Goal: Task Accomplishment & Management: Use online tool/utility

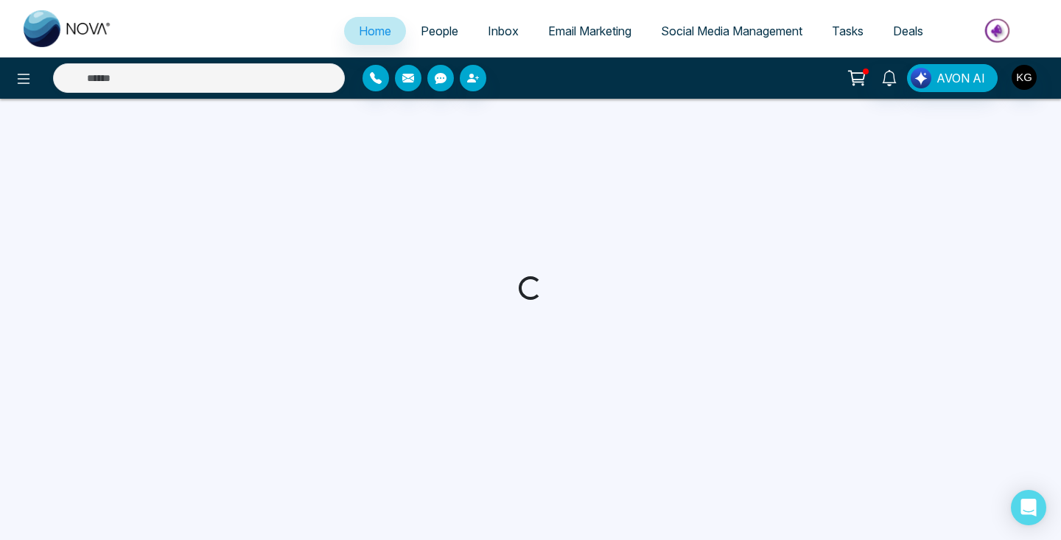
select select "*"
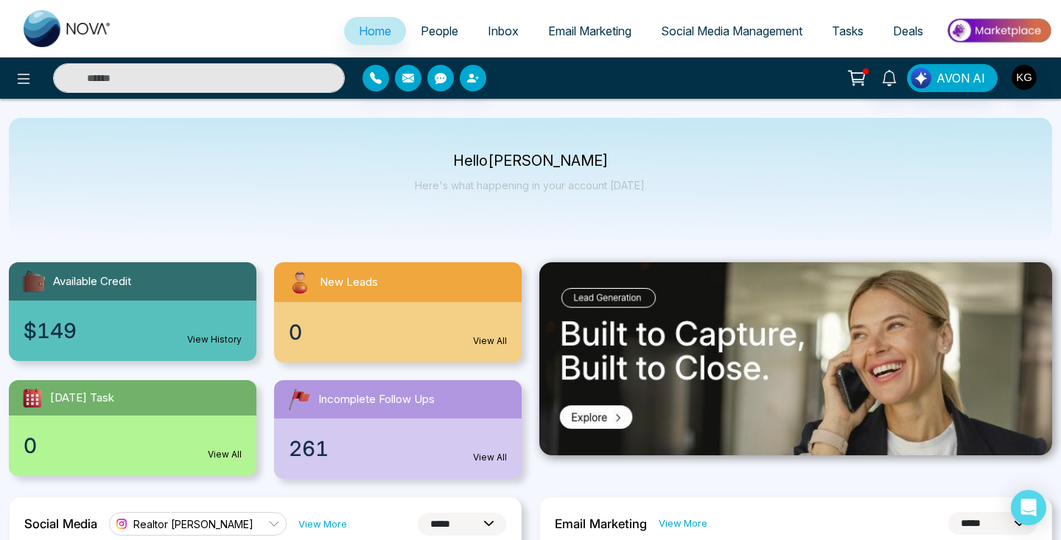
click at [427, 24] on span "People" at bounding box center [440, 31] width 38 height 15
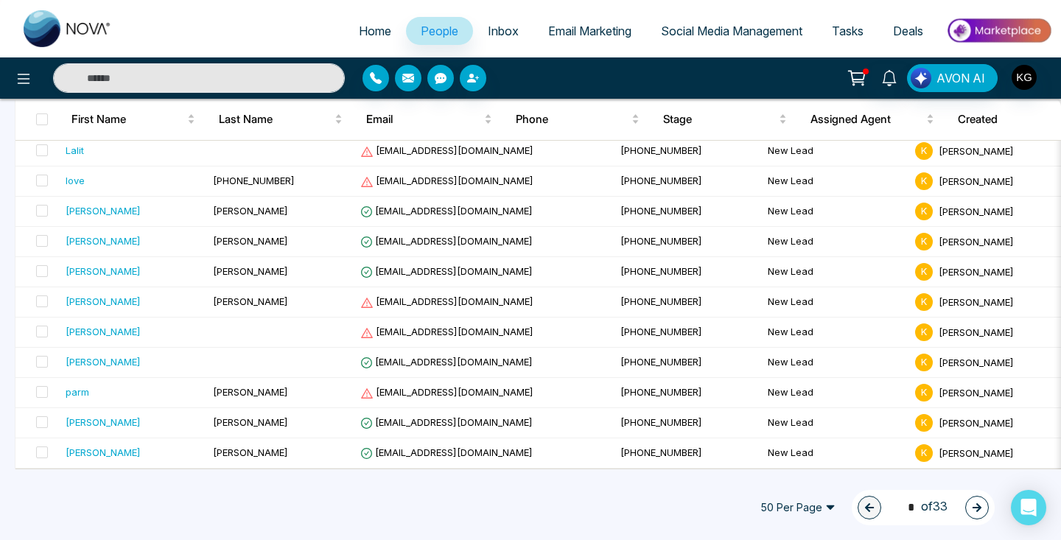
click at [973, 509] on icon "button" at bounding box center [977, 508] width 10 height 10
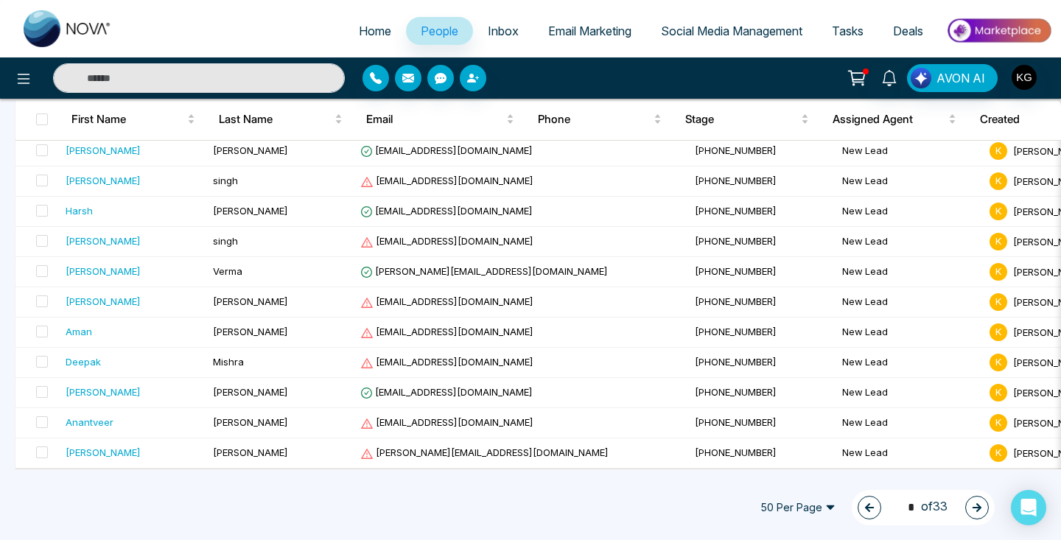
click at [973, 509] on icon "button" at bounding box center [977, 508] width 10 height 10
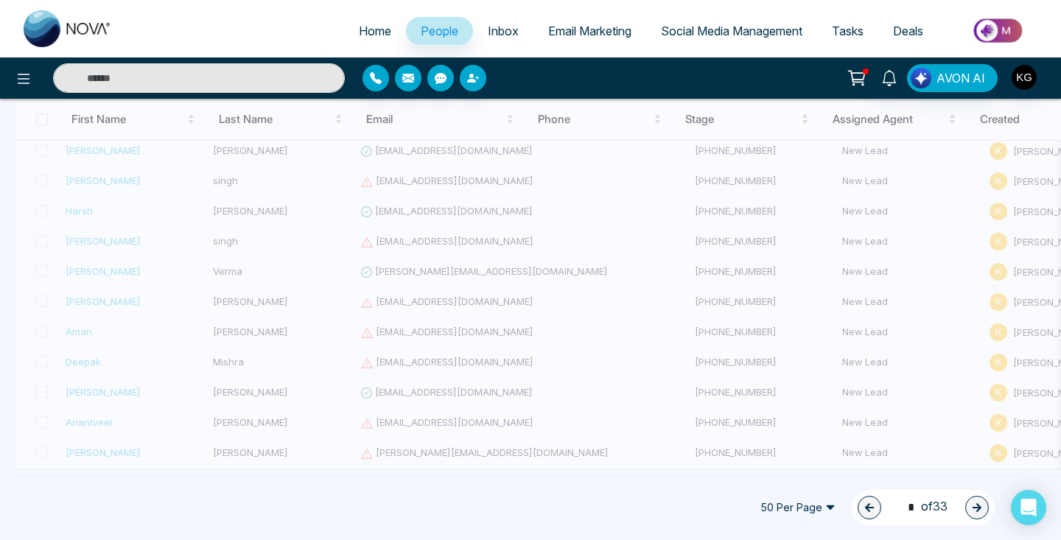
type input "*"
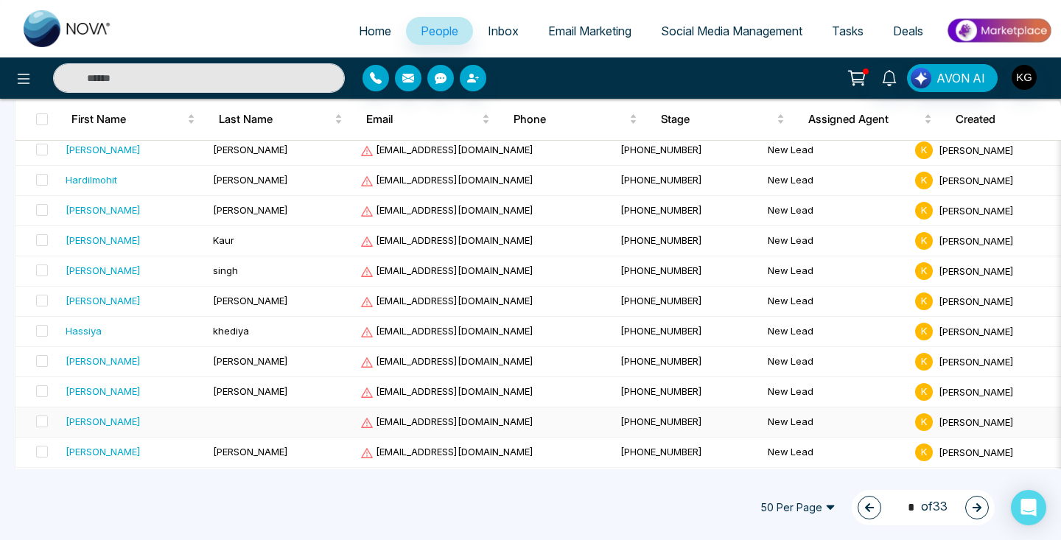
scroll to position [1232, 0]
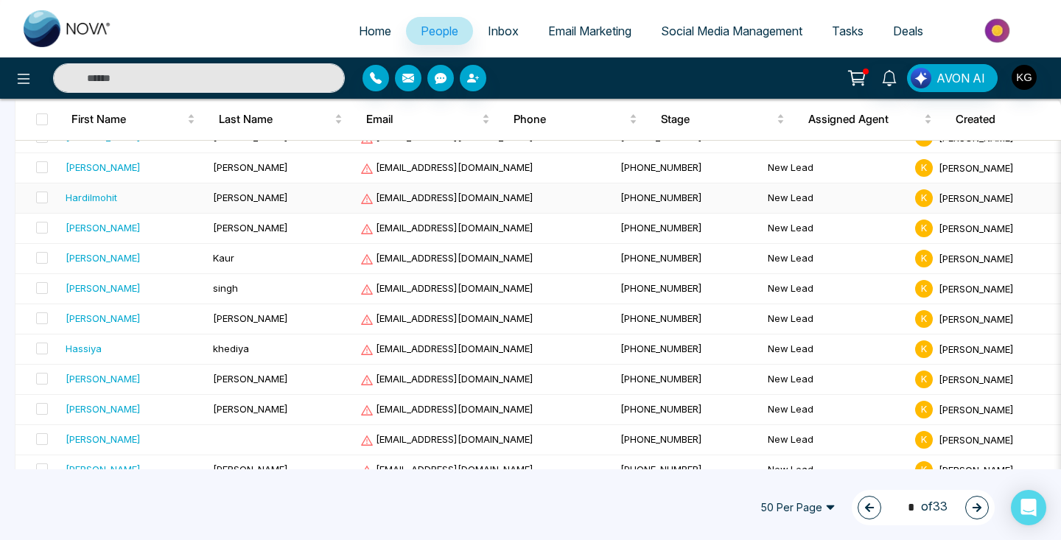
click at [399, 202] on span "[EMAIL_ADDRESS][DOMAIN_NAME]" at bounding box center [446, 198] width 173 height 12
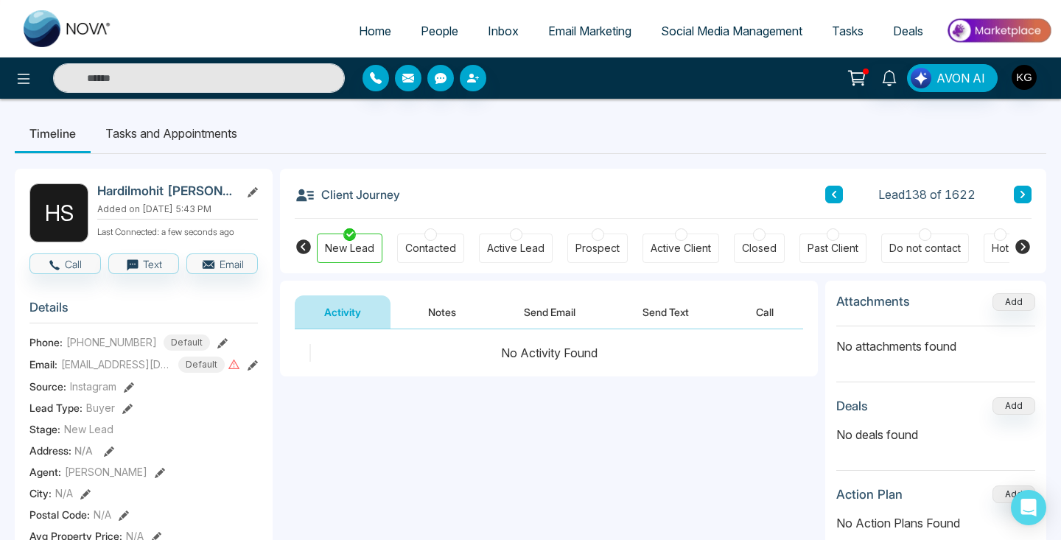
click at [1020, 198] on icon at bounding box center [1022, 194] width 7 height 9
click at [418, 318] on button "Notes" at bounding box center [442, 312] width 87 height 33
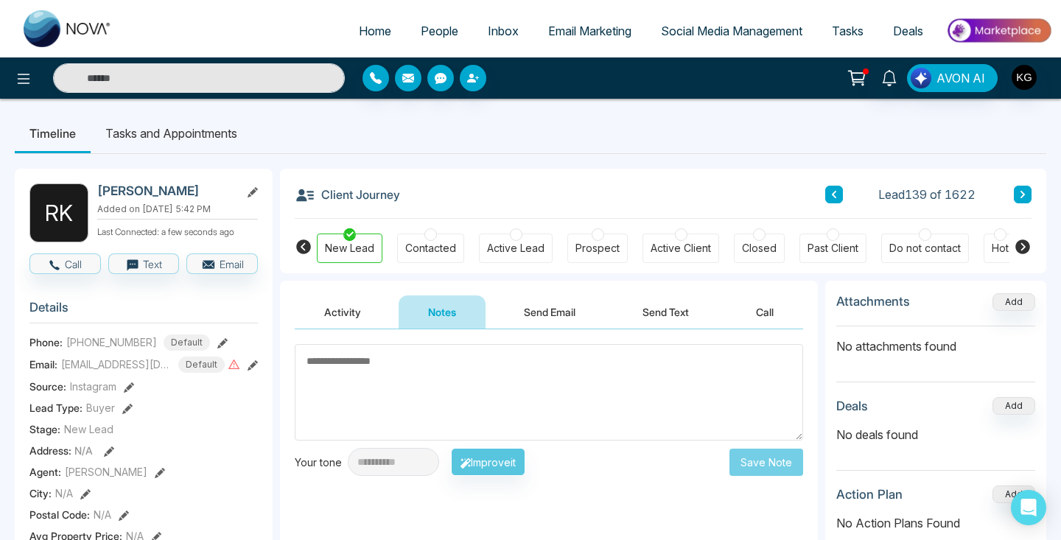
click at [768, 316] on button "Call" at bounding box center [765, 312] width 77 height 33
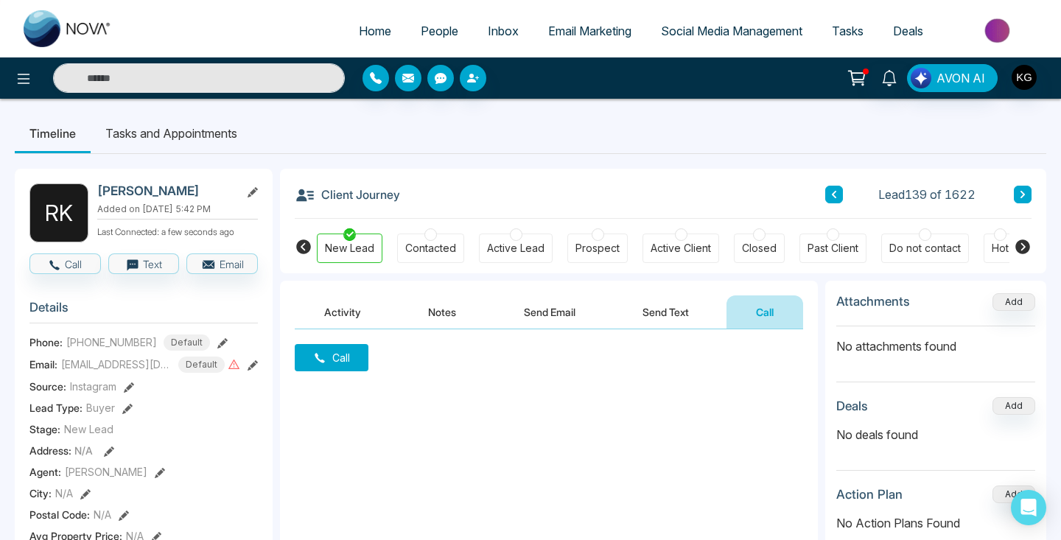
click at [1028, 194] on button at bounding box center [1023, 195] width 18 height 18
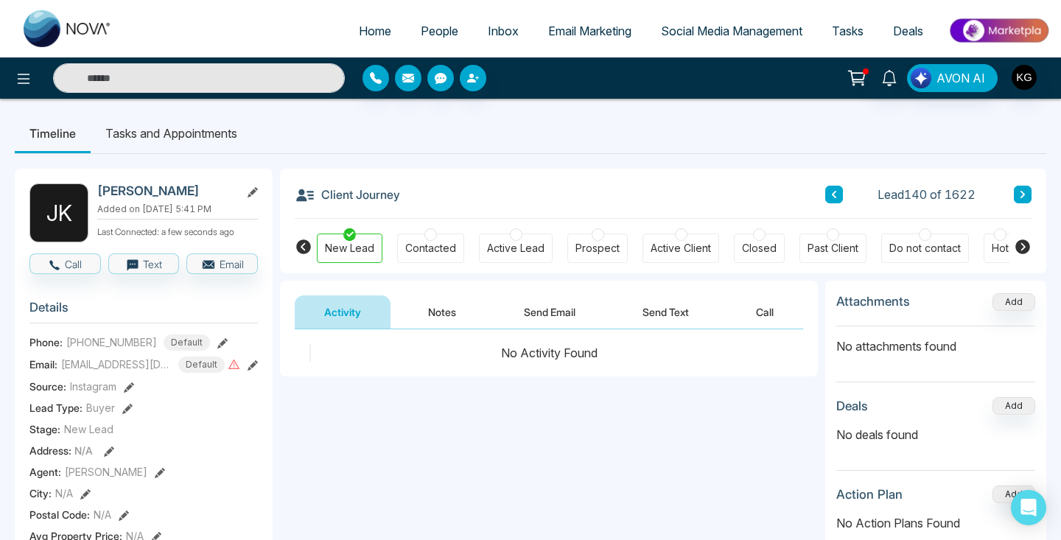
click at [773, 313] on button "Call" at bounding box center [765, 312] width 77 height 33
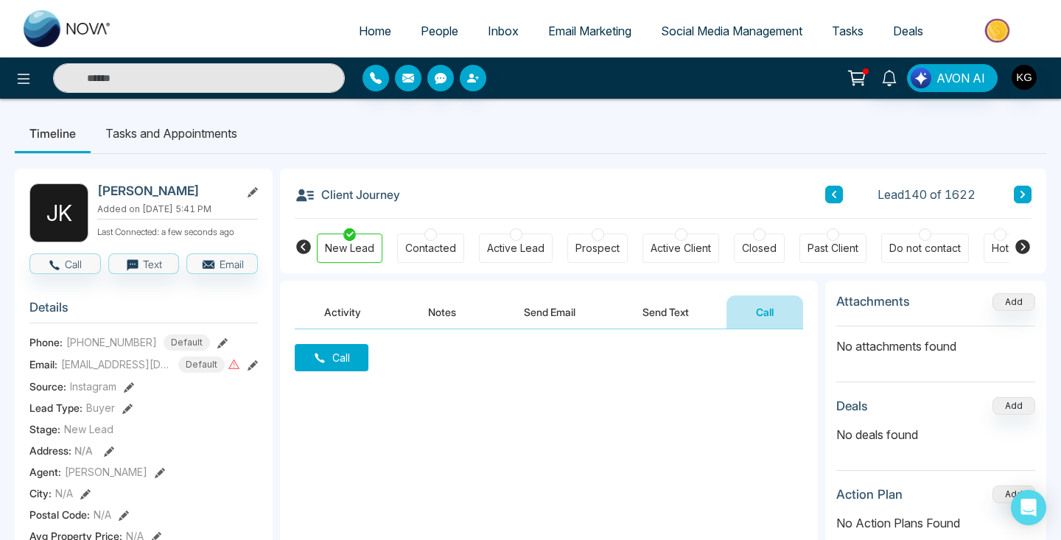
click at [1021, 197] on icon at bounding box center [1022, 194] width 7 height 9
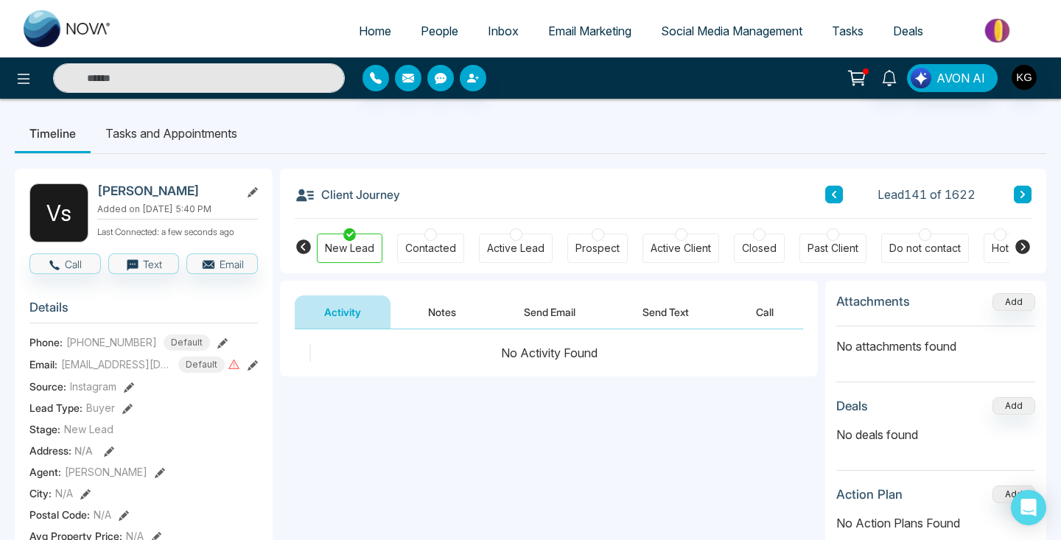
click at [1021, 197] on icon at bounding box center [1022, 194] width 7 height 9
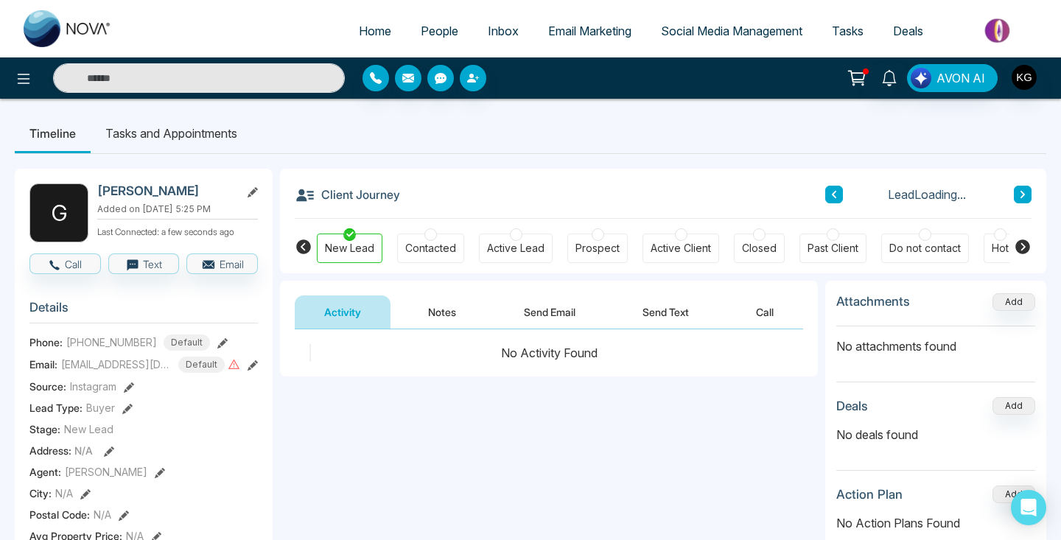
click at [1021, 197] on icon at bounding box center [1022, 194] width 7 height 9
click at [1021, 196] on icon at bounding box center [1022, 194] width 7 height 9
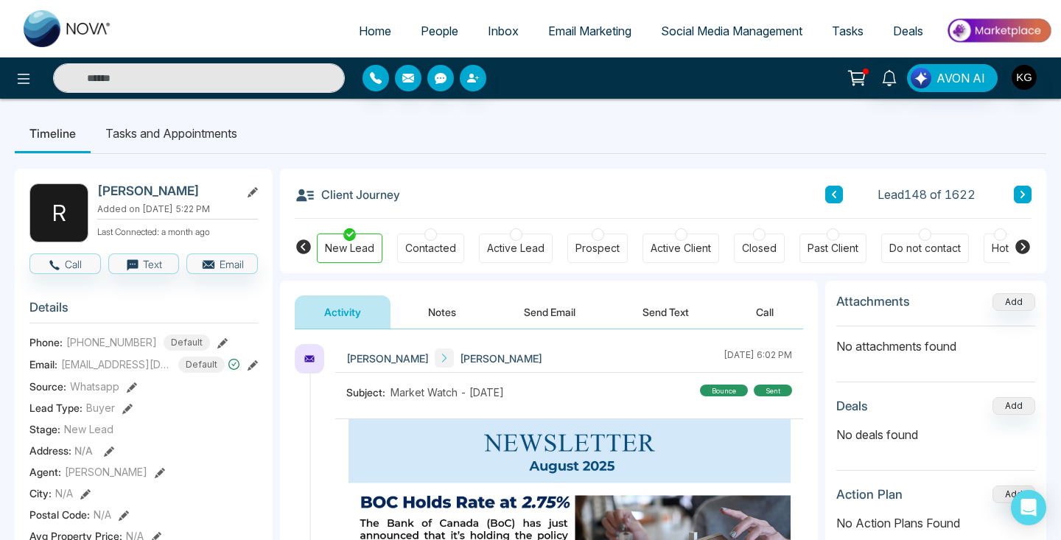
click at [767, 319] on button "Call" at bounding box center [765, 312] width 77 height 33
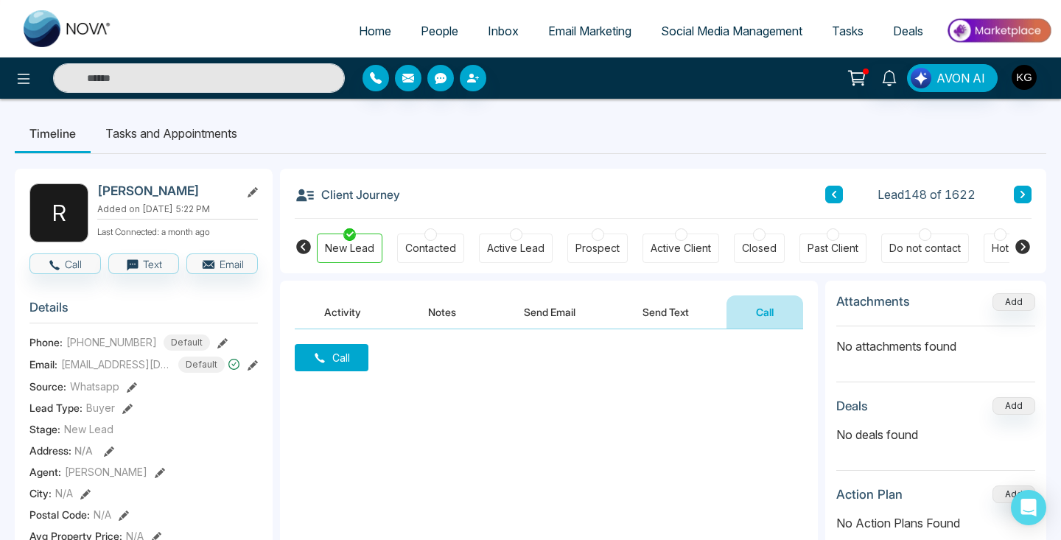
click at [1027, 197] on button at bounding box center [1023, 195] width 18 height 18
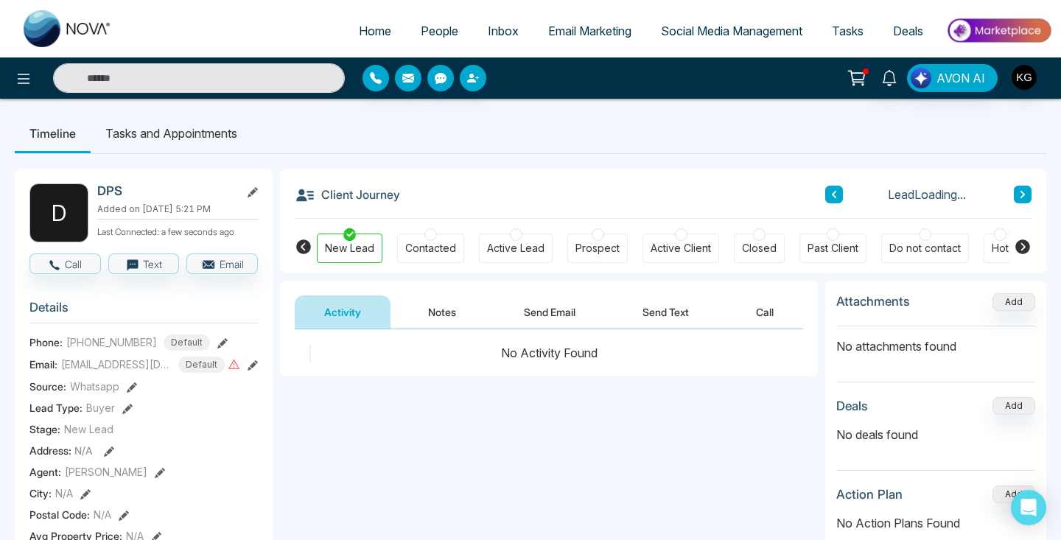
click at [1027, 197] on button at bounding box center [1023, 195] width 18 height 18
click at [139, 140] on li "Tasks and Appointments" at bounding box center [171, 133] width 161 height 40
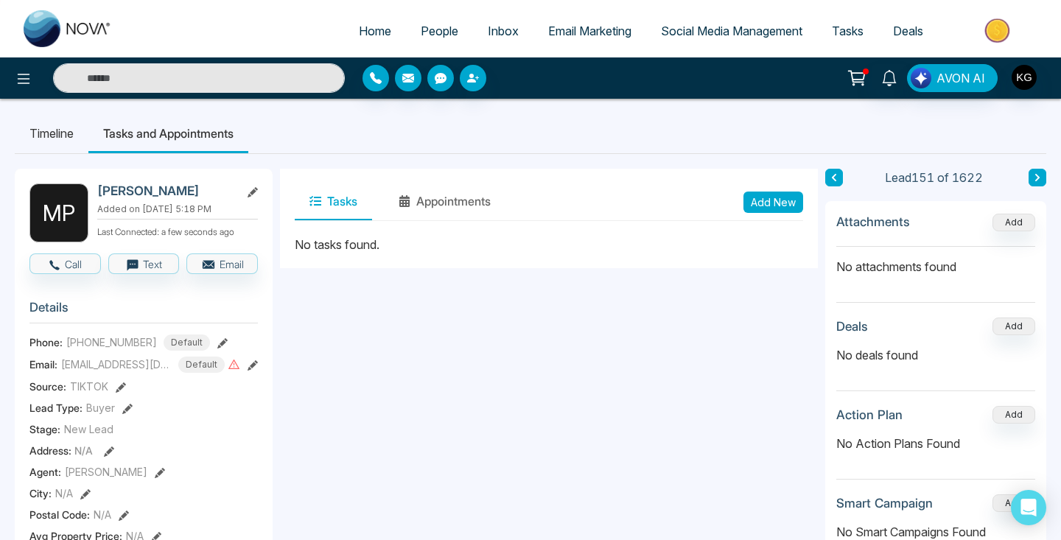
click at [839, 31] on span "Tasks" at bounding box center [848, 31] width 32 height 15
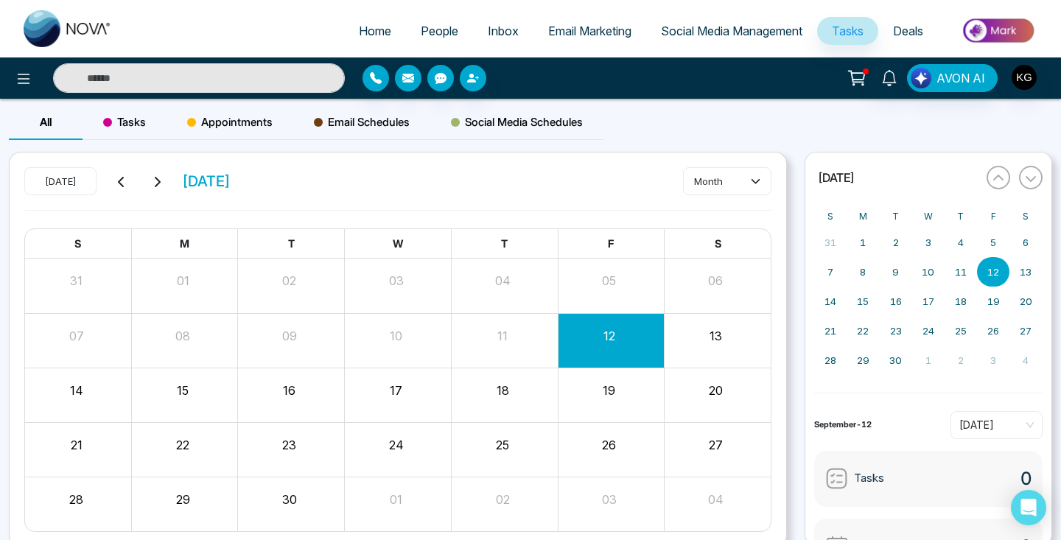
click at [126, 176] on icon at bounding box center [122, 182] width 12 height 12
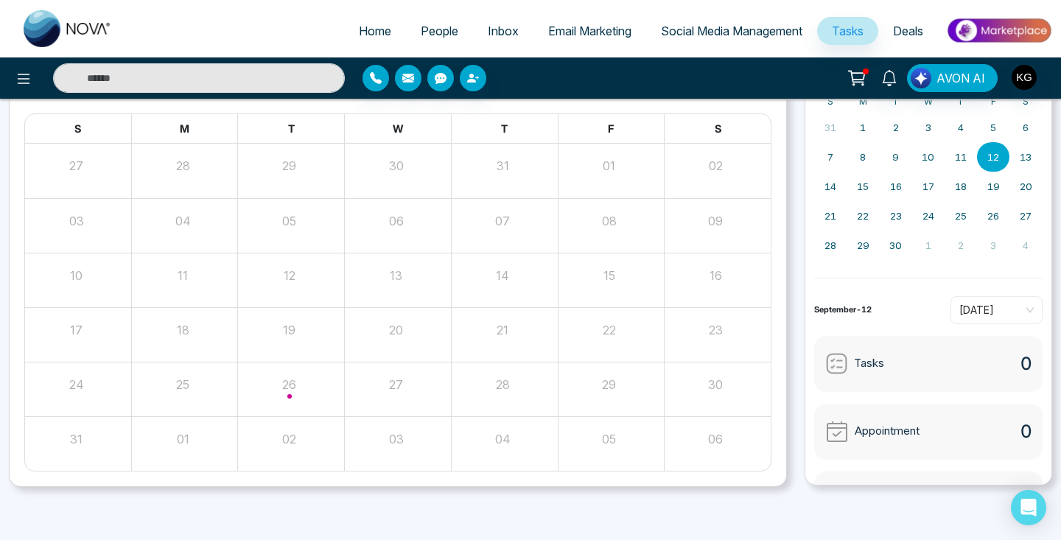
scroll to position [114, 0]
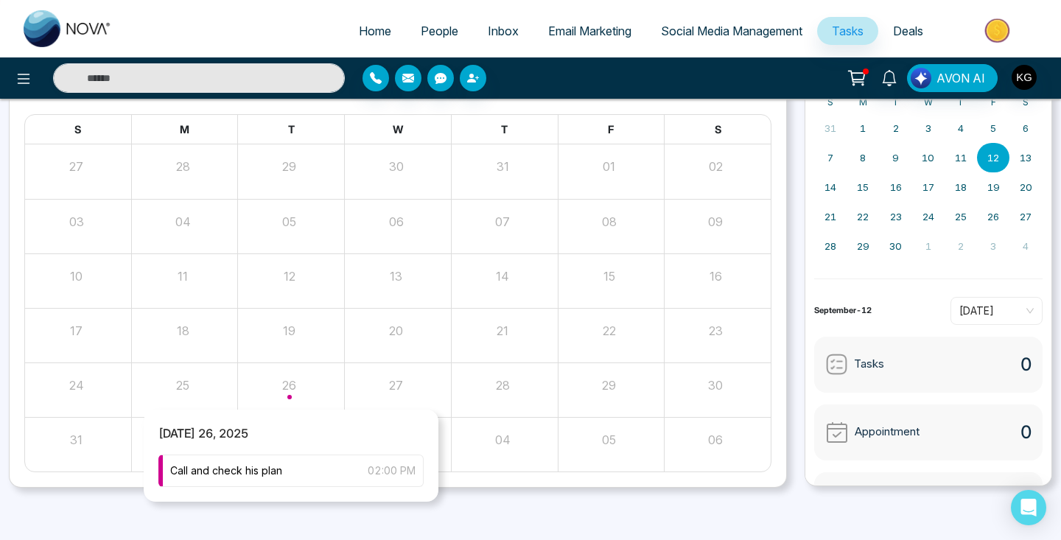
click at [296, 386] on div "Month View" at bounding box center [291, 389] width 107 height 35
click at [287, 386] on div "Month View" at bounding box center [291, 389] width 107 height 35
click at [275, 472] on span "Call and check his plan" at bounding box center [226, 471] width 112 height 16
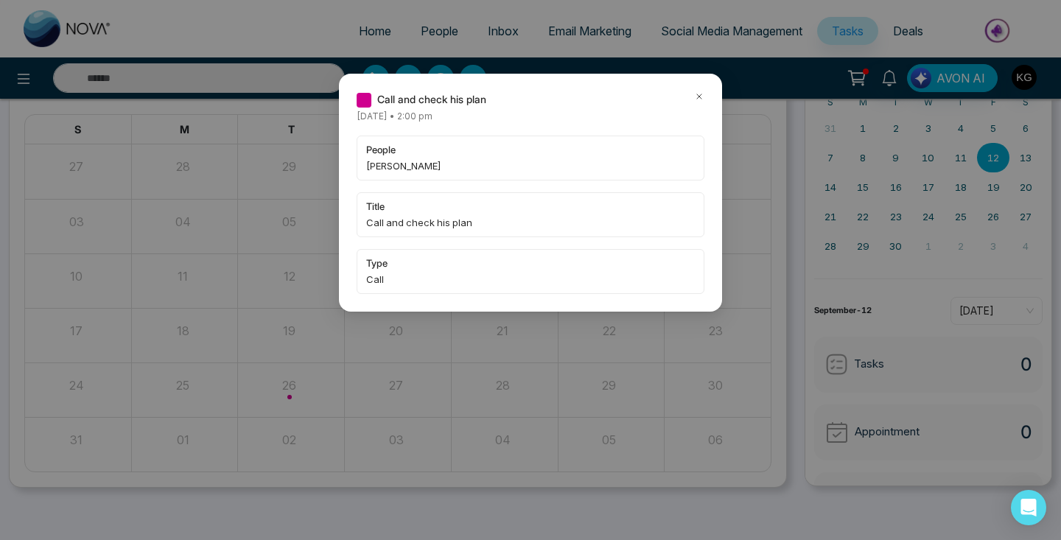
click at [391, 167] on span "[PERSON_NAME]" at bounding box center [530, 165] width 329 height 15
click at [399, 168] on span "[PERSON_NAME]" at bounding box center [530, 165] width 329 height 15
click at [403, 154] on span "people" at bounding box center [530, 149] width 329 height 15
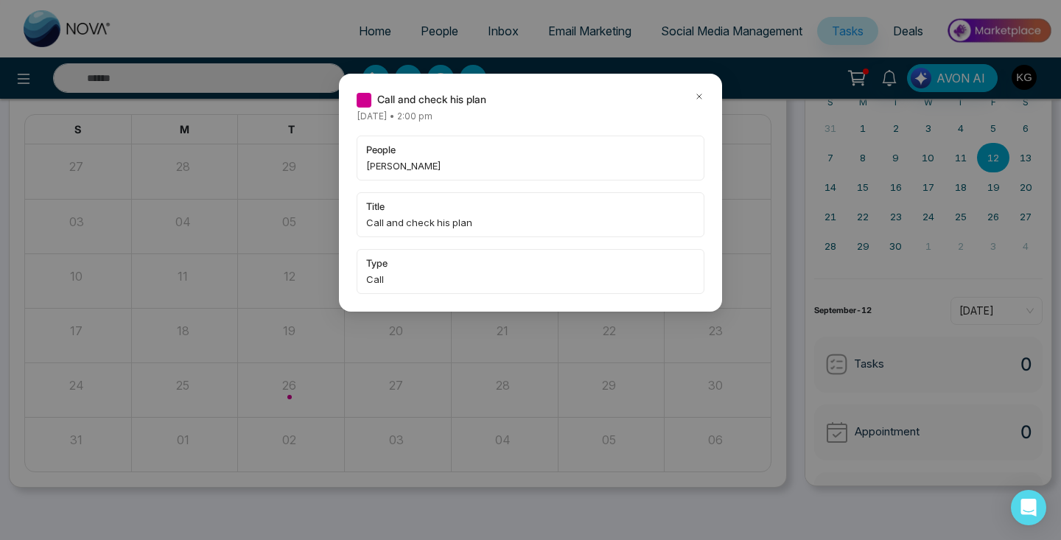
click at [401, 119] on span "[DATE] • 2:00 pm" at bounding box center [395, 116] width 76 height 11
click at [405, 108] on div "Call and check his plan [DATE] • 2:00 pm people [PERSON_NAME] title Call and ch…" at bounding box center [531, 192] width 348 height 203
click at [374, 267] on span "type" at bounding box center [530, 263] width 329 height 15
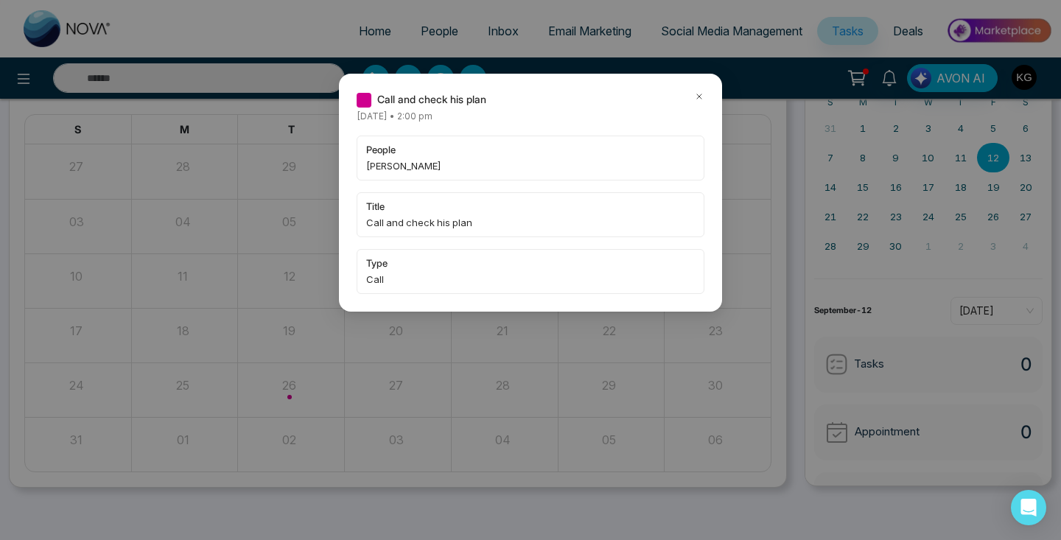
click at [702, 97] on icon at bounding box center [699, 96] width 10 height 10
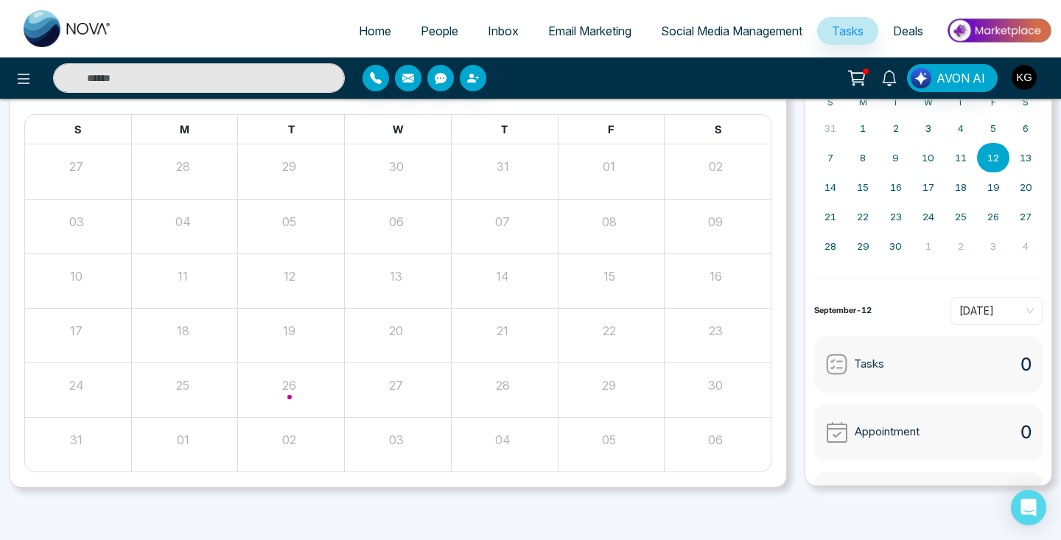
click at [205, 81] on input "text" at bounding box center [199, 77] width 292 height 29
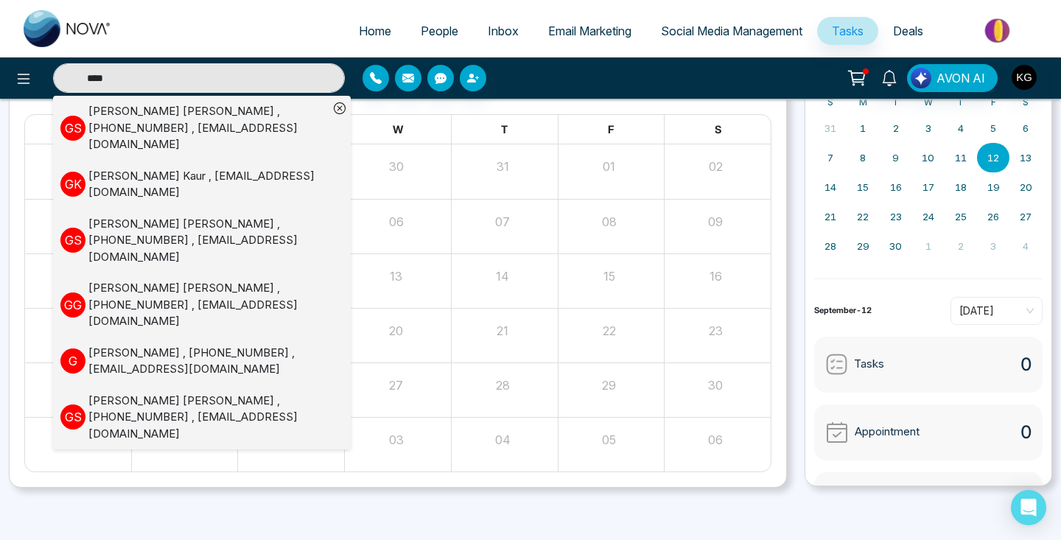
type input "***"
drag, startPoint x: 205, startPoint y: 81, endPoint x: 218, endPoint y: 126, distance: 46.9
click at [218, 126] on div "[PERSON_NAME] , [PHONE_NUMBER] , [EMAIL_ADDRESS][DOMAIN_NAME]" at bounding box center [208, 128] width 240 height 50
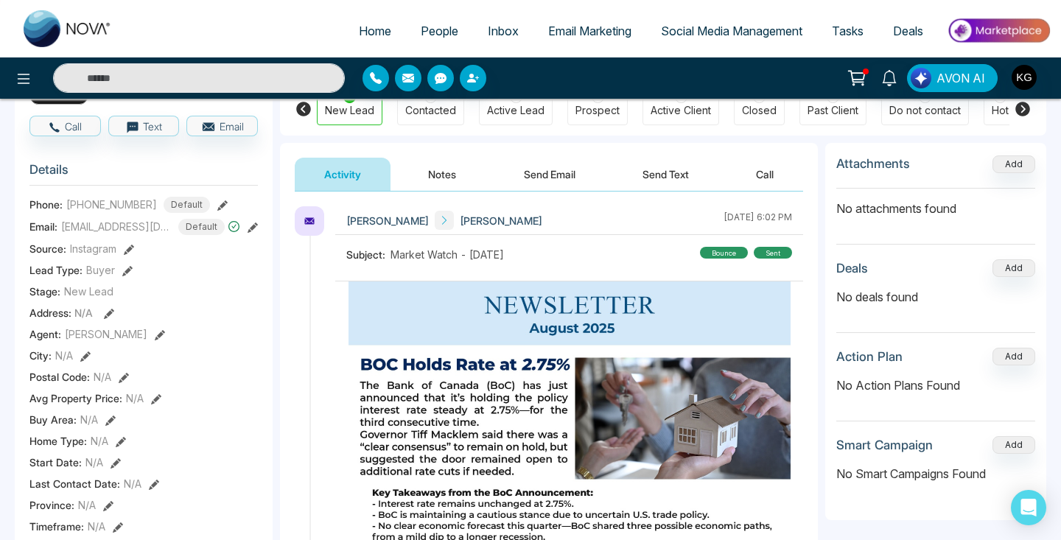
scroll to position [144, 0]
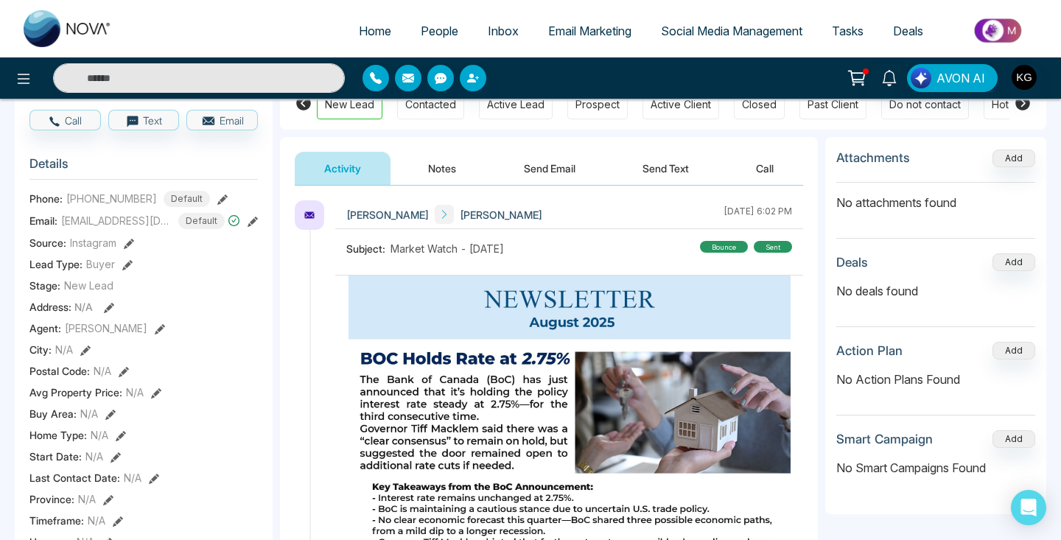
click at [768, 172] on button "Call" at bounding box center [765, 168] width 77 height 33
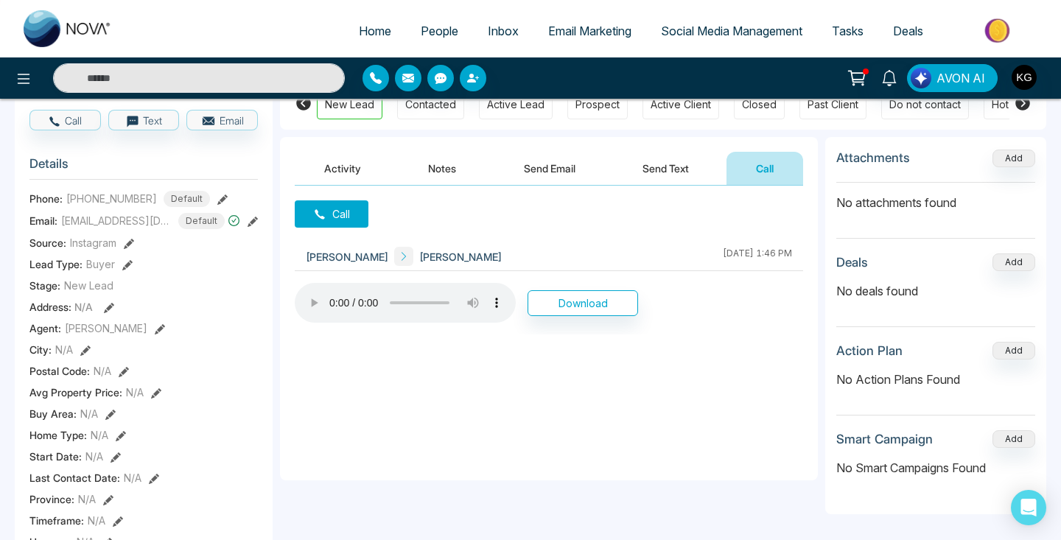
click at [304, 295] on audio at bounding box center [405, 303] width 221 height 40
click at [310, 299] on audio at bounding box center [405, 303] width 221 height 40
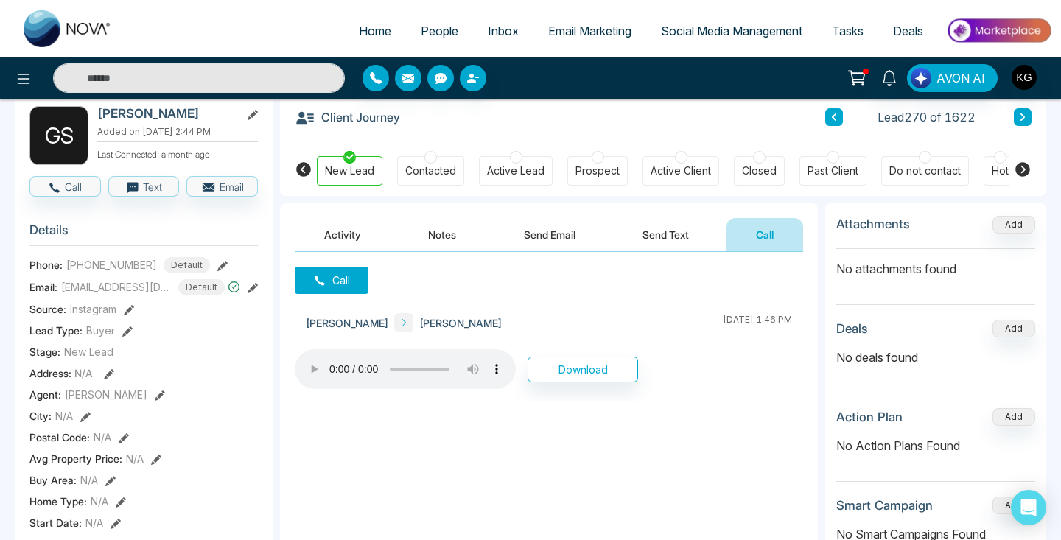
scroll to position [76, 0]
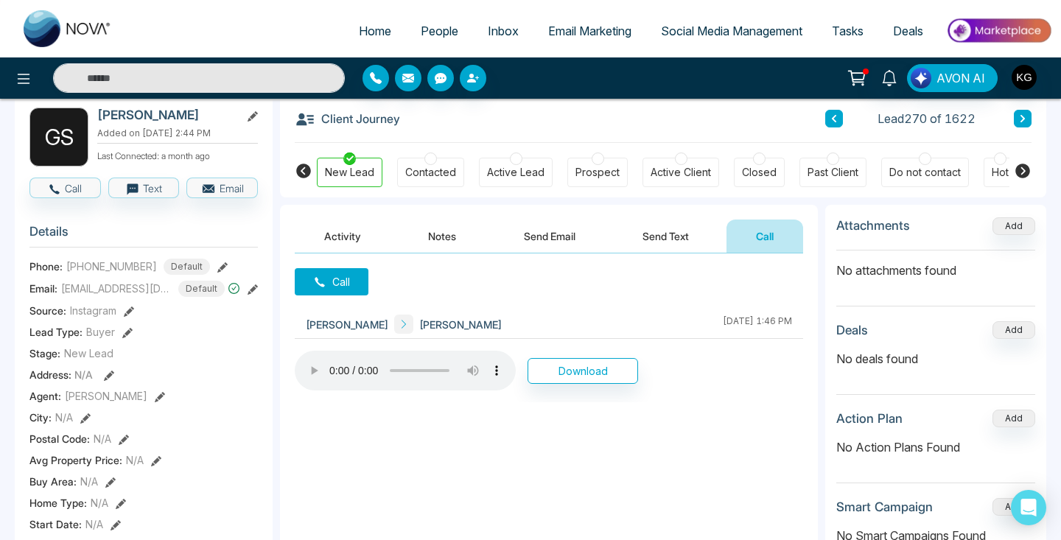
click at [343, 280] on button "Call" at bounding box center [332, 281] width 74 height 27
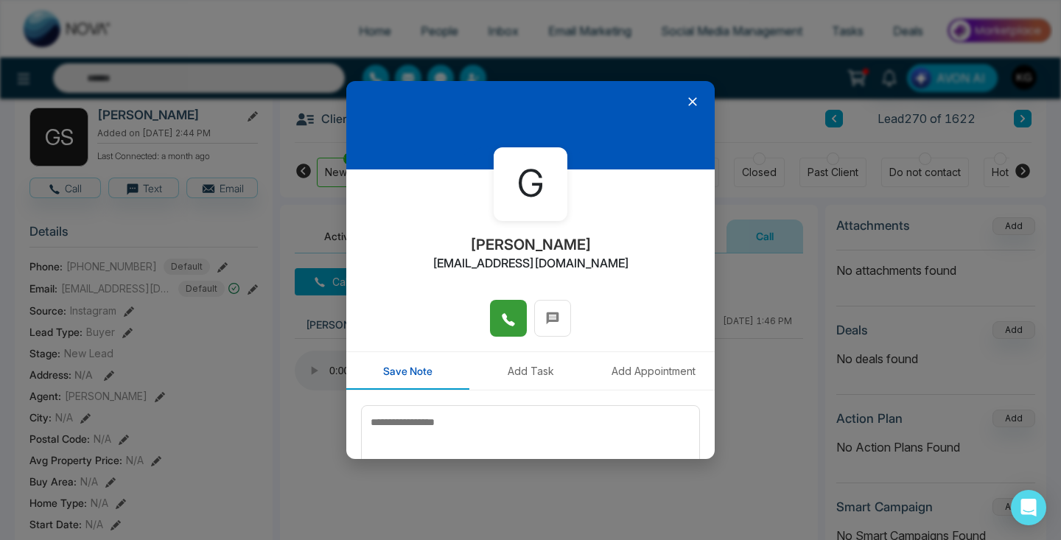
click at [504, 316] on icon at bounding box center [508, 319] width 13 height 13
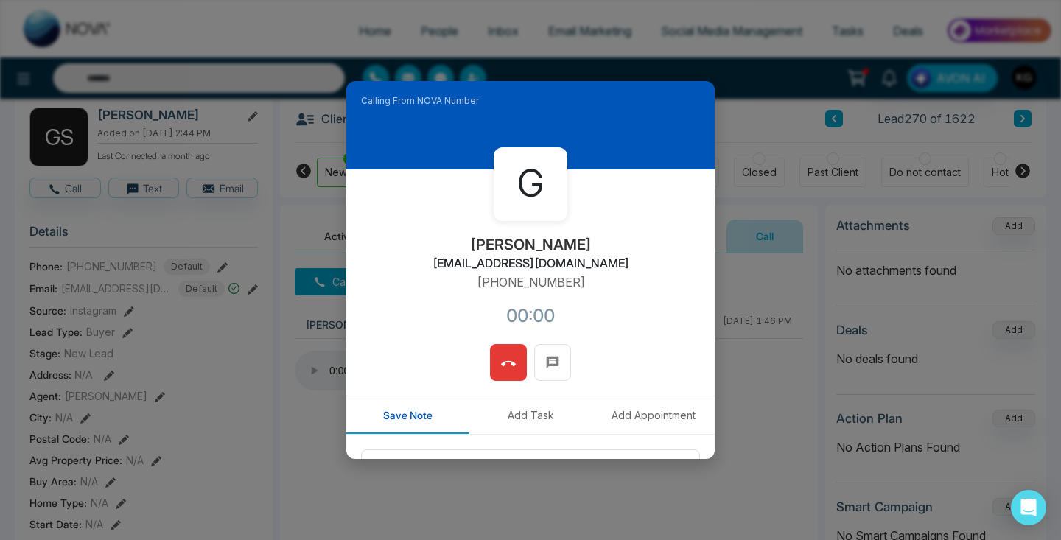
click at [305, 366] on div "Calling From NOVA Number G Gurmail [EMAIL_ADDRESS][DOMAIN_NAME] [PHONE_NUMBER]:…" at bounding box center [530, 270] width 1061 height 540
drag, startPoint x: 620, startPoint y: 86, endPoint x: 799, endPoint y: 135, distance: 184.8
click at [832, 125] on div "Calling From NOVA Number G Gurmail [EMAIL_ADDRESS][DOMAIN_NAME] [PHONE_NUMBER]:…" at bounding box center [530, 270] width 1061 height 540
click at [314, 361] on div "Calling From NOVA Number G Gurmail [EMAIL_ADDRESS][DOMAIN_NAME] [PHONE_NUMBER]:…" at bounding box center [530, 270] width 1061 height 540
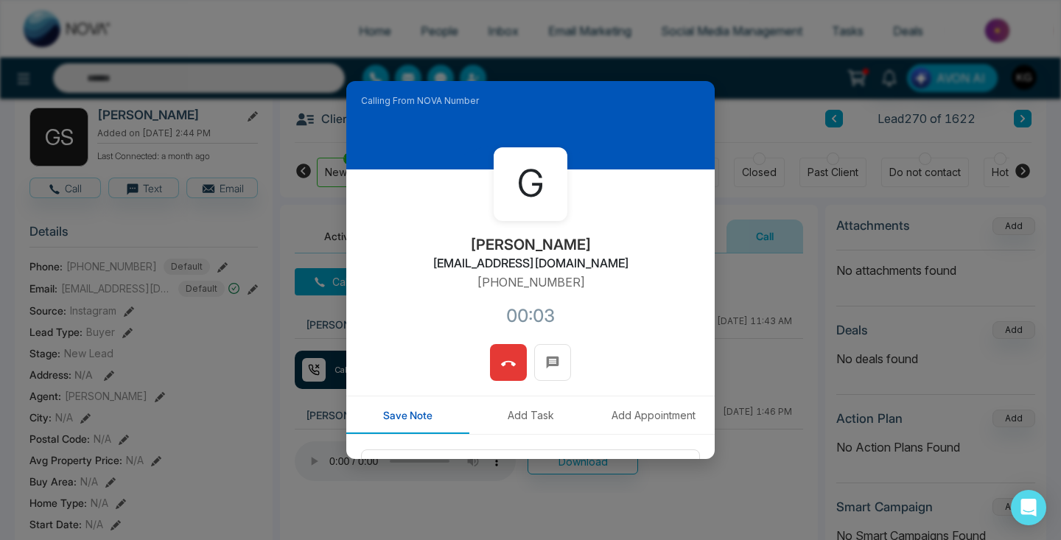
drag, startPoint x: 635, startPoint y: 121, endPoint x: 640, endPoint y: 190, distance: 69.4
click at [640, 190] on div "Calling From NOVA Number G Gurmail [EMAIL_ADDRESS][DOMAIN_NAME] [PHONE_NUMBER]:…" at bounding box center [530, 270] width 368 height 378
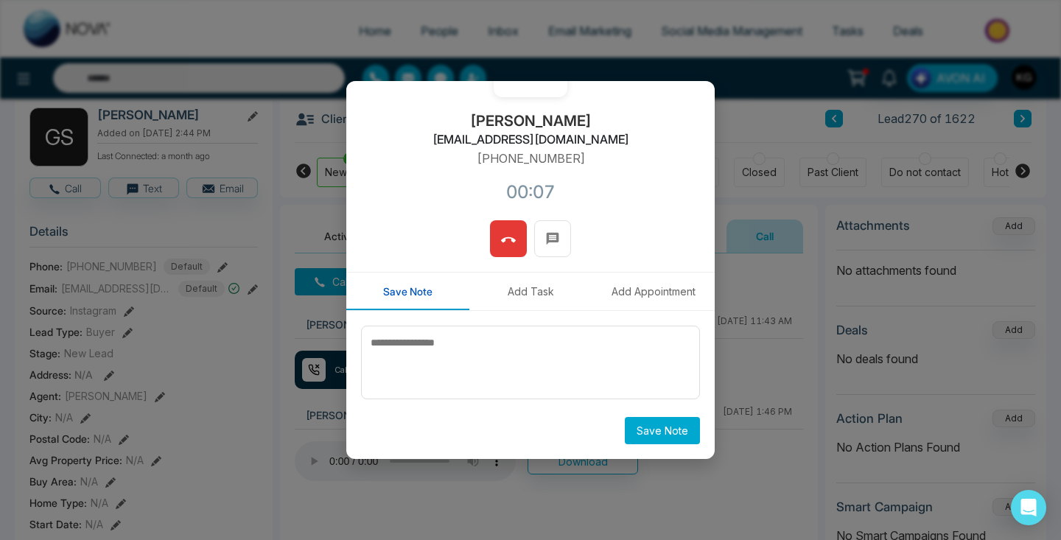
scroll to position [124, 0]
click at [644, 431] on button "Save Note" at bounding box center [662, 430] width 75 height 27
click at [304, 447] on div "Calling From NOVA Number G Gurmail [EMAIL_ADDRESS][DOMAIN_NAME] [PHONE_NUMBER]:…" at bounding box center [530, 270] width 1061 height 540
click at [307, 462] on div "Calling From NOVA Number G Gurmail [EMAIL_ADDRESS][DOMAIN_NAME] [PHONE_NUMBER]:…" at bounding box center [530, 270] width 1061 height 540
click at [312, 455] on div "Calling From NOVA Number G Gurmail [EMAIL_ADDRESS][DOMAIN_NAME] [PHONE_NUMBER]:…" at bounding box center [530, 270] width 1061 height 540
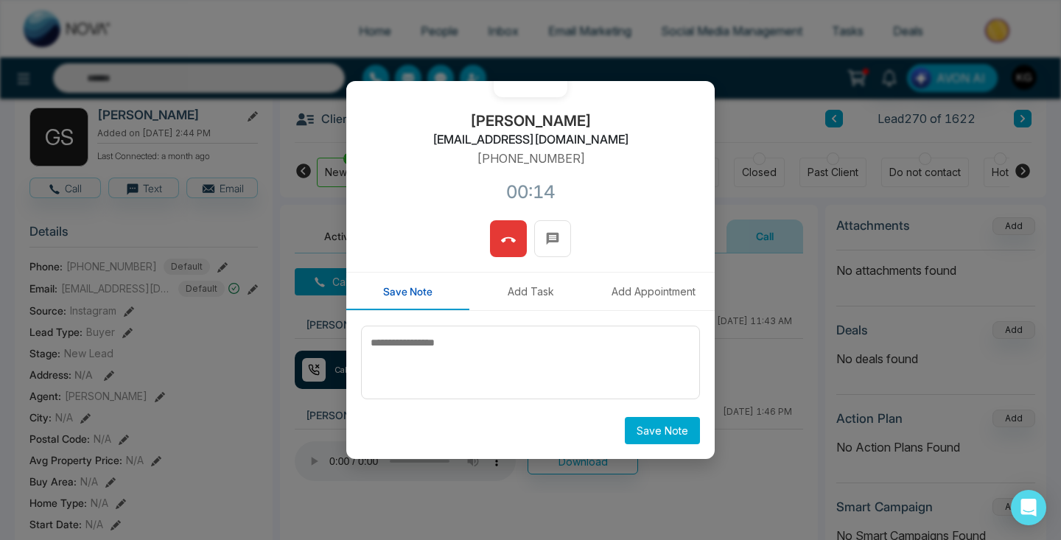
click at [511, 245] on icon at bounding box center [508, 240] width 15 height 15
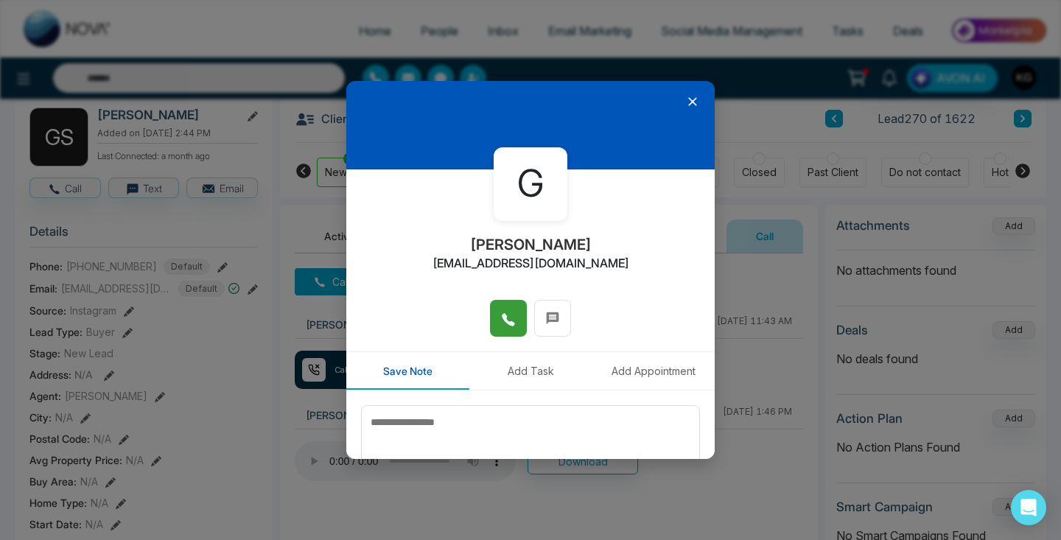
scroll to position [0, 0]
click at [693, 106] on icon at bounding box center [692, 101] width 15 height 15
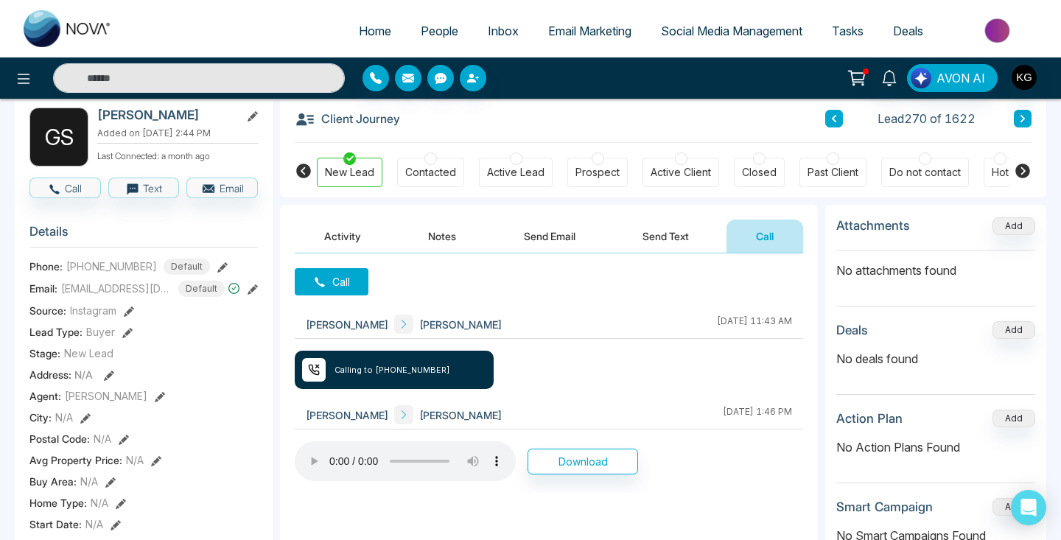
click at [310, 458] on audio at bounding box center [405, 461] width 221 height 40
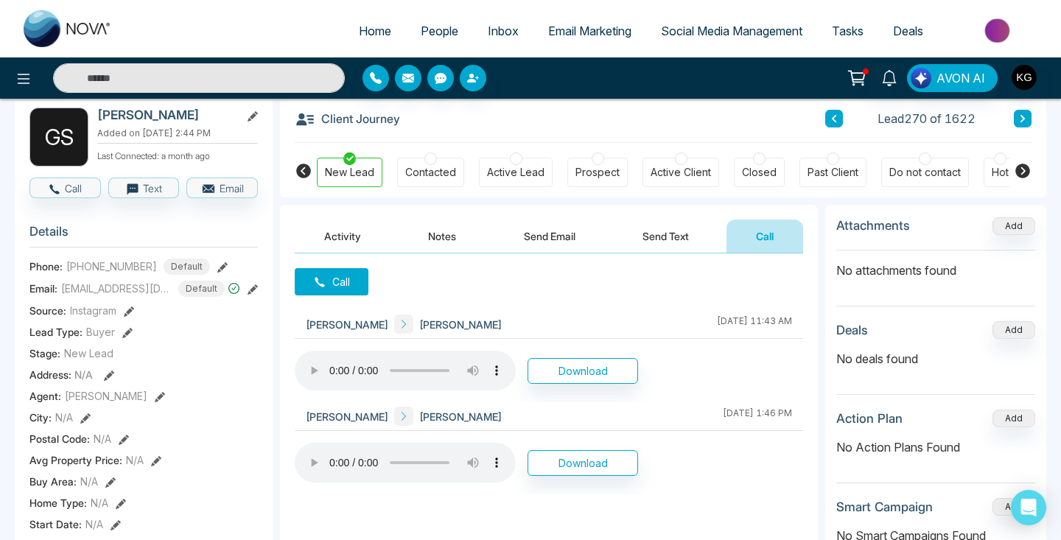
click at [676, 242] on button "Send Text" at bounding box center [665, 236] width 105 height 33
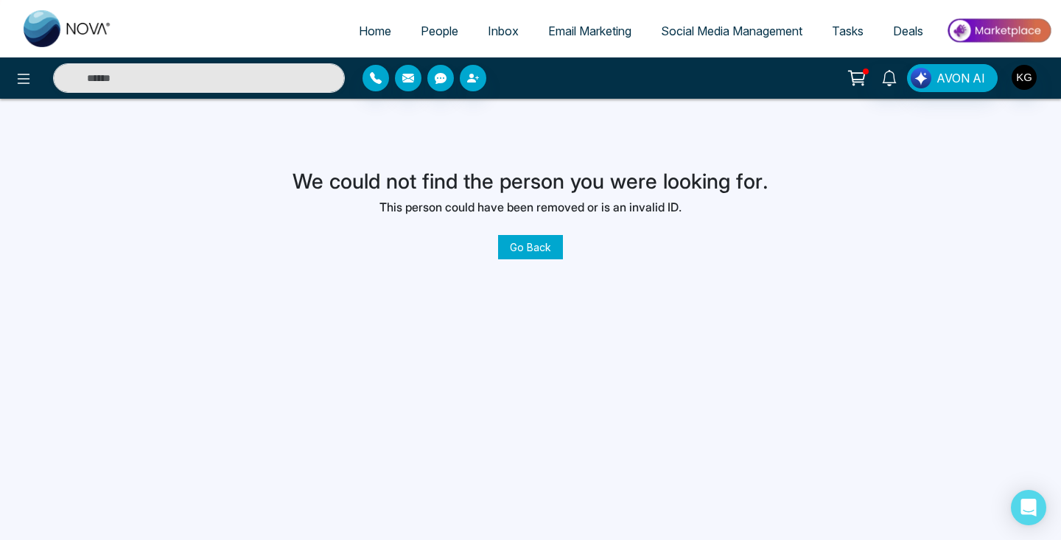
click at [541, 250] on link "Go Back" at bounding box center [530, 247] width 65 height 24
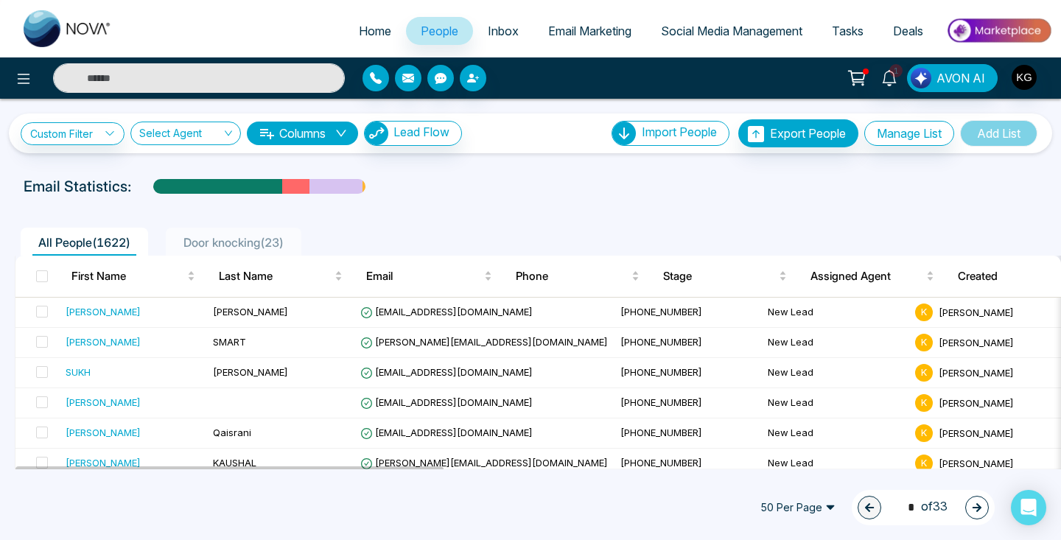
click at [180, 83] on input "text" at bounding box center [199, 77] width 292 height 29
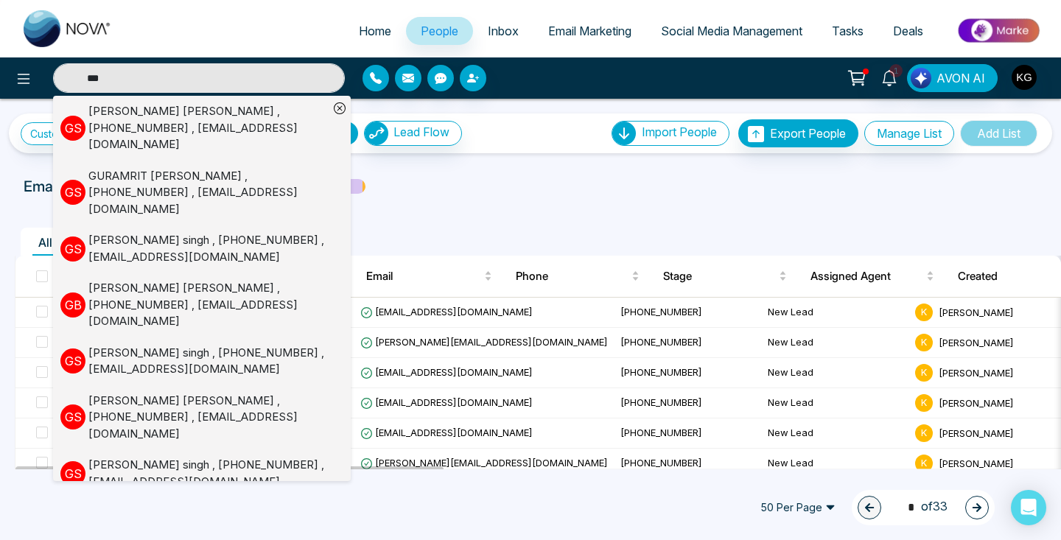
type input "***"
click at [112, 116] on div "[PERSON_NAME] , [PHONE_NUMBER] , [EMAIL_ADDRESS][DOMAIN_NAME]" at bounding box center [208, 128] width 240 height 50
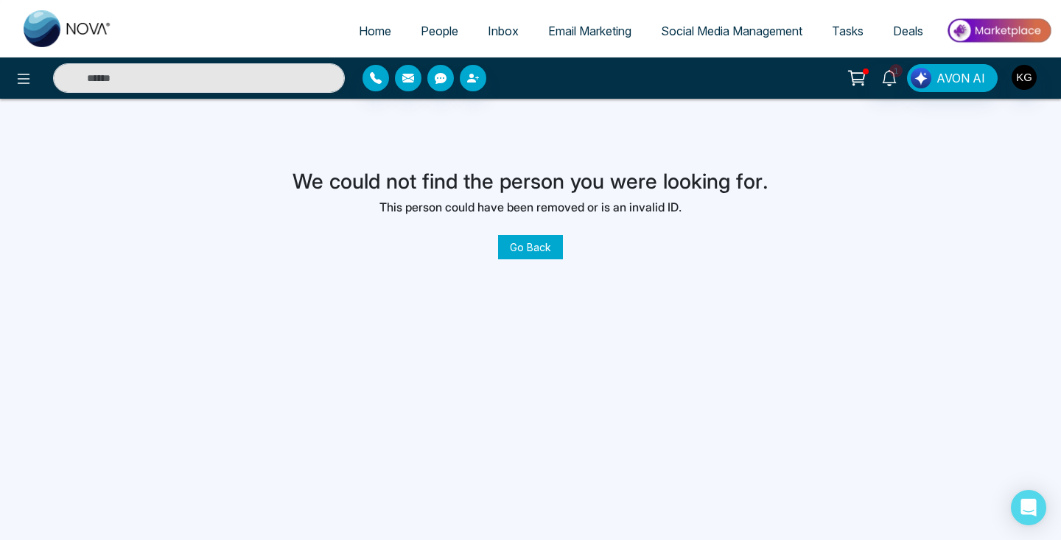
click at [557, 248] on link "Go Back" at bounding box center [530, 247] width 65 height 24
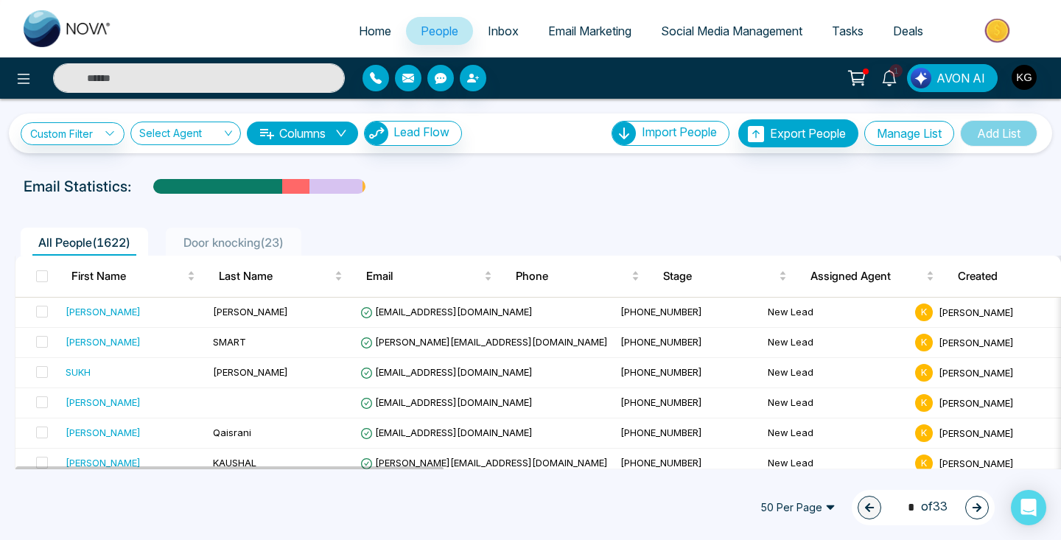
click at [158, 80] on input "text" at bounding box center [199, 77] width 292 height 29
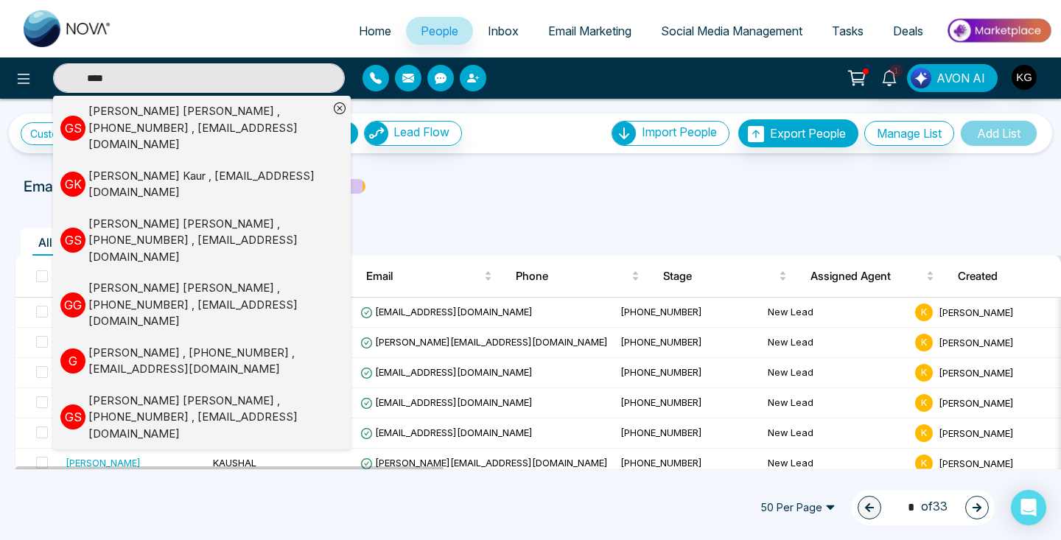
type input "****"
click at [142, 122] on div "[PERSON_NAME] , [PHONE_NUMBER] , [EMAIL_ADDRESS][DOMAIN_NAME]" at bounding box center [208, 128] width 240 height 50
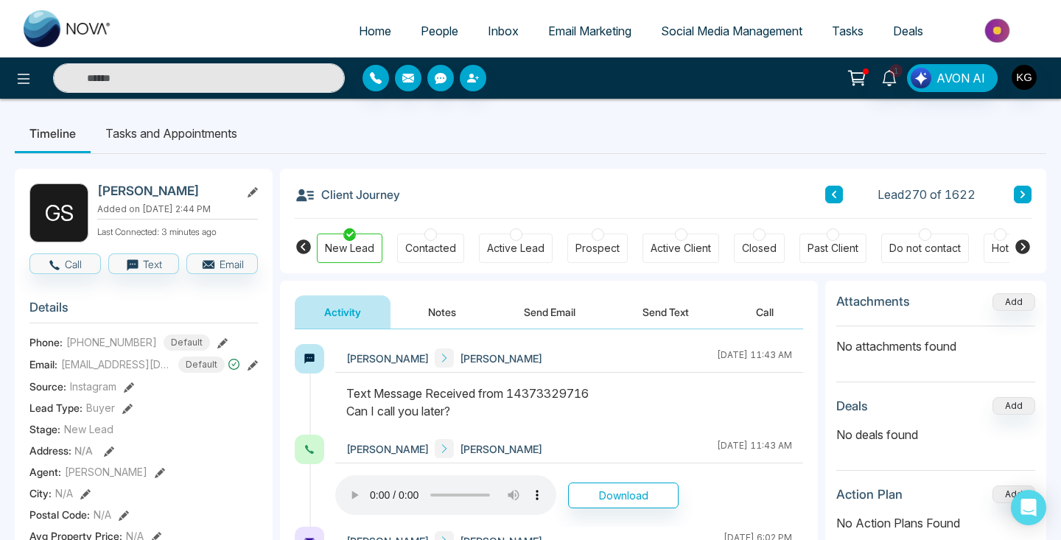
click at [421, 35] on span "People" at bounding box center [440, 31] width 38 height 15
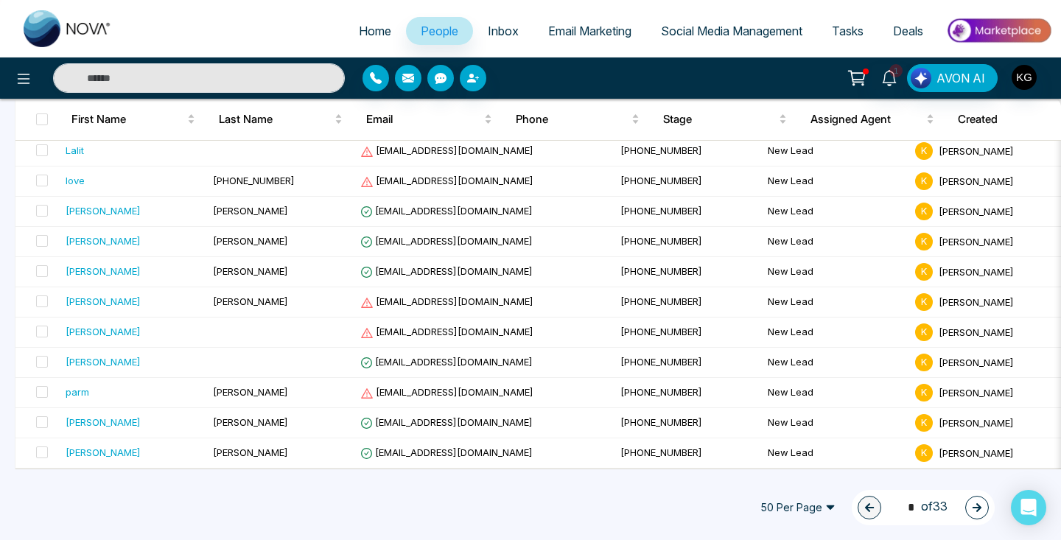
click at [973, 510] on icon "button" at bounding box center [977, 508] width 10 height 10
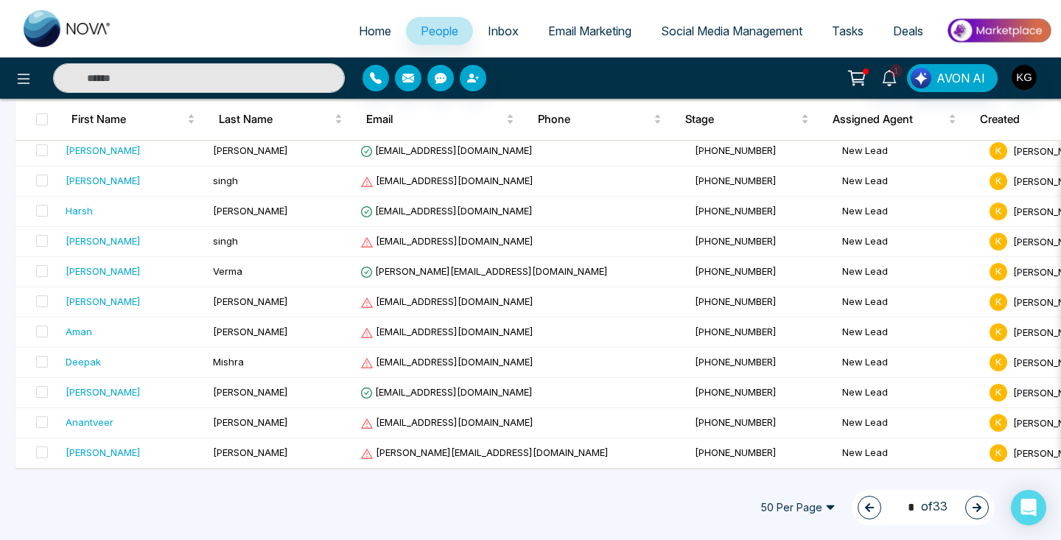
click at [979, 505] on icon "button" at bounding box center [977, 508] width 10 height 10
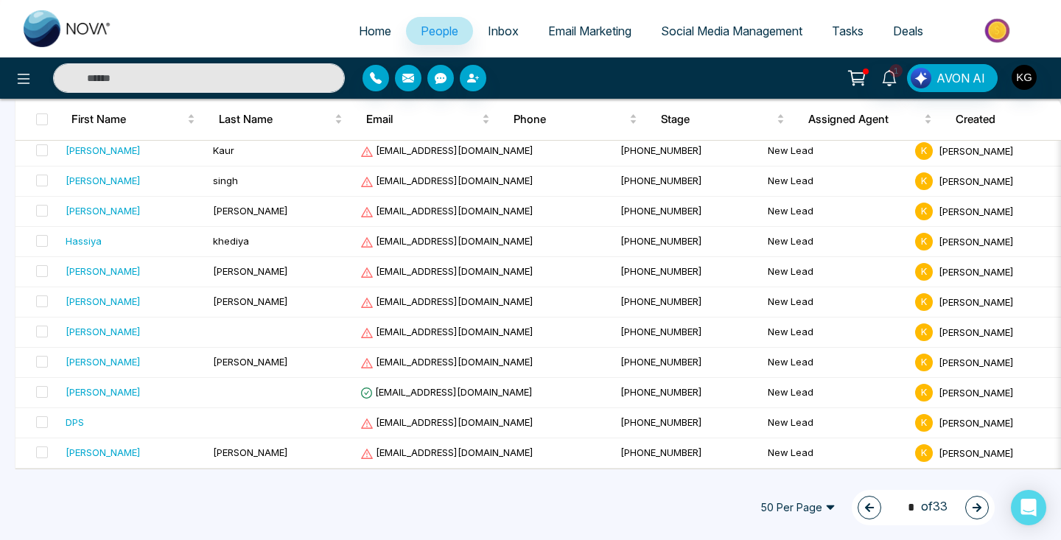
click at [978, 506] on icon "button" at bounding box center [977, 508] width 10 height 10
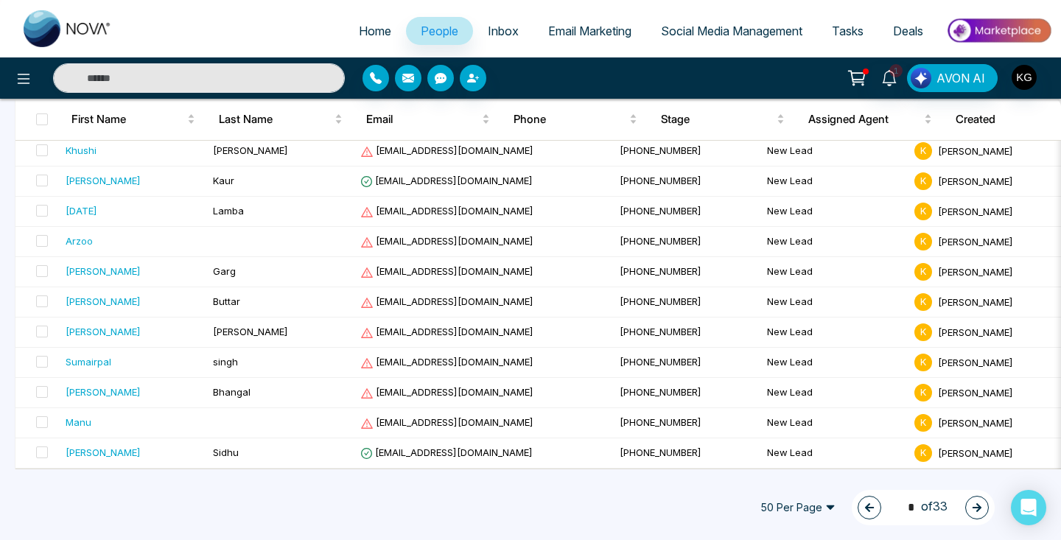
click at [978, 506] on icon "button" at bounding box center [977, 508] width 10 height 10
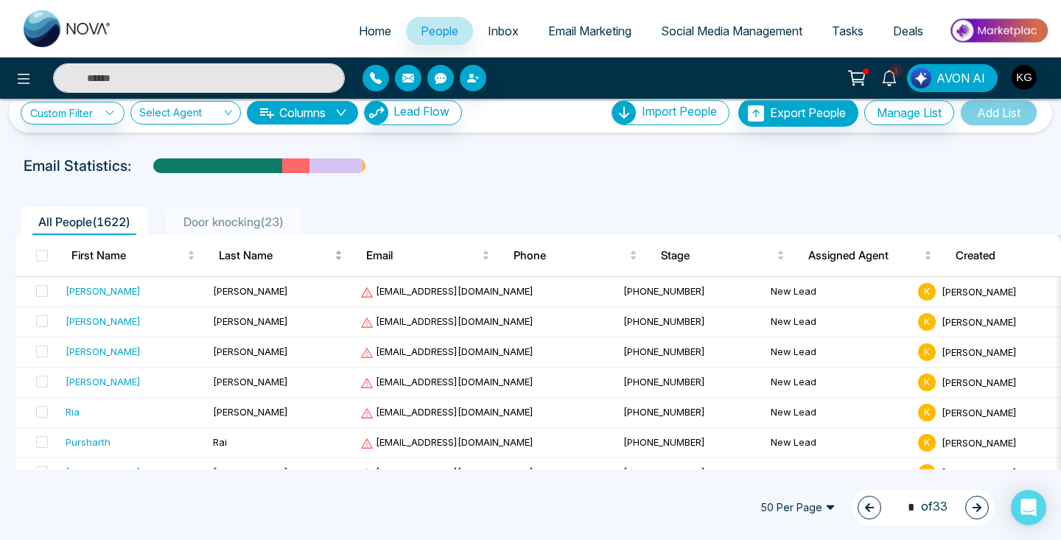
scroll to position [20, 0]
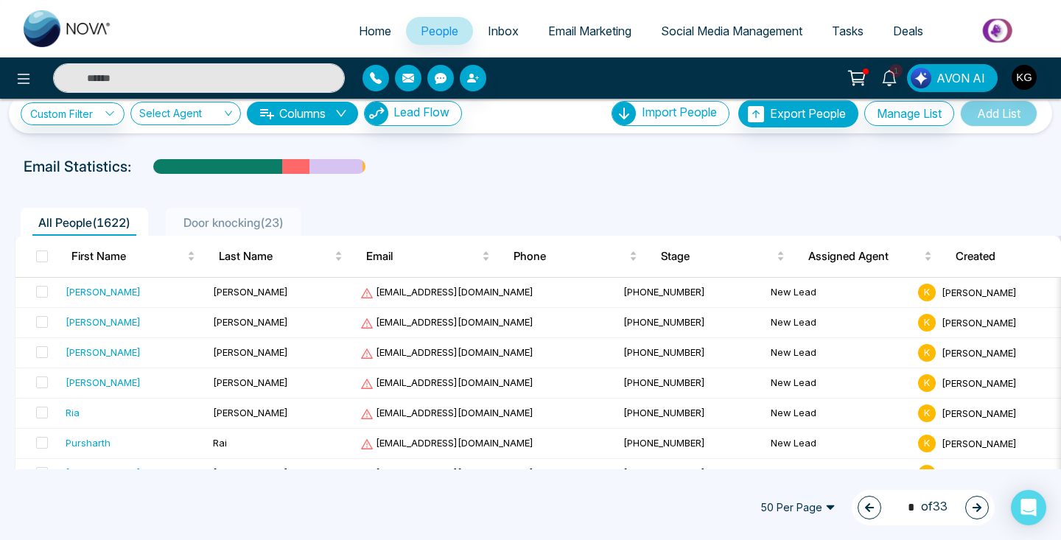
click at [975, 513] on button "button" at bounding box center [977, 508] width 24 height 24
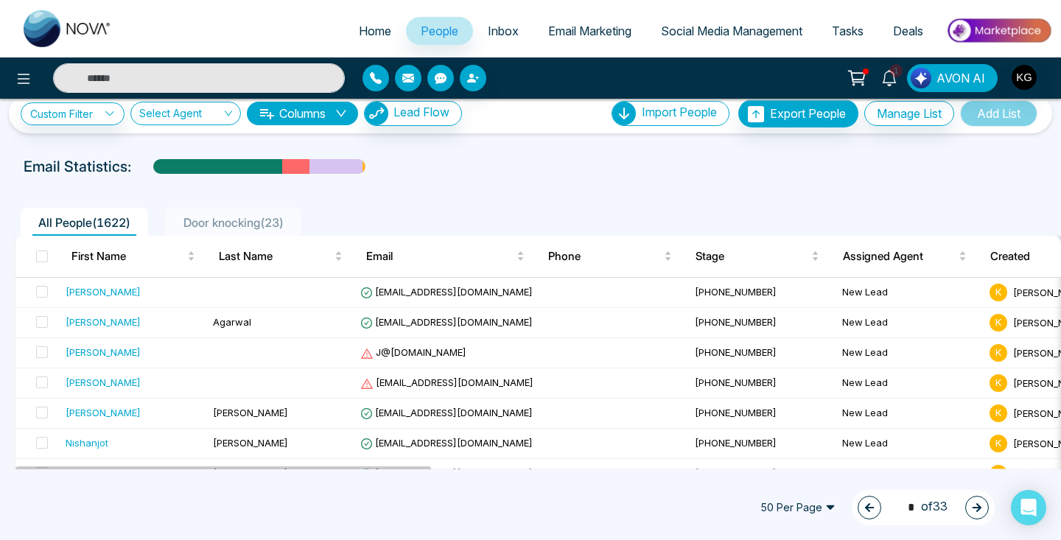
click at [975, 513] on button "button" at bounding box center [977, 508] width 24 height 24
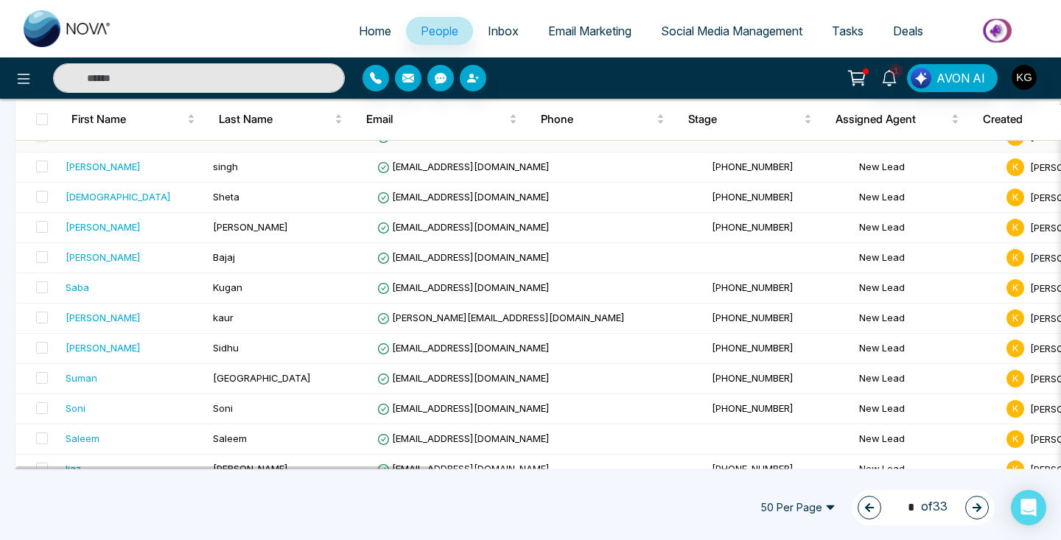
scroll to position [305, 0]
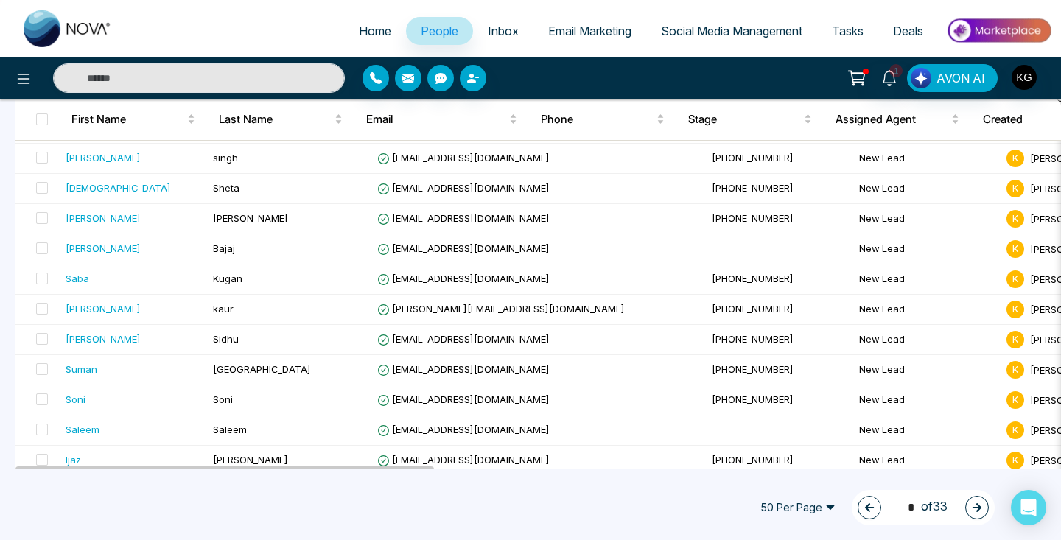
click at [864, 511] on icon "button" at bounding box center [869, 508] width 10 height 10
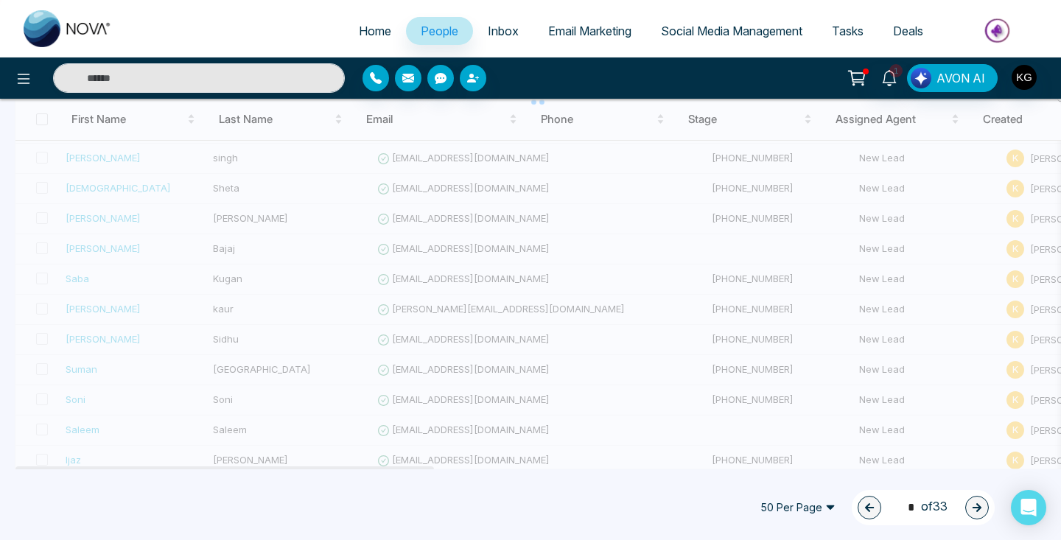
type input "*"
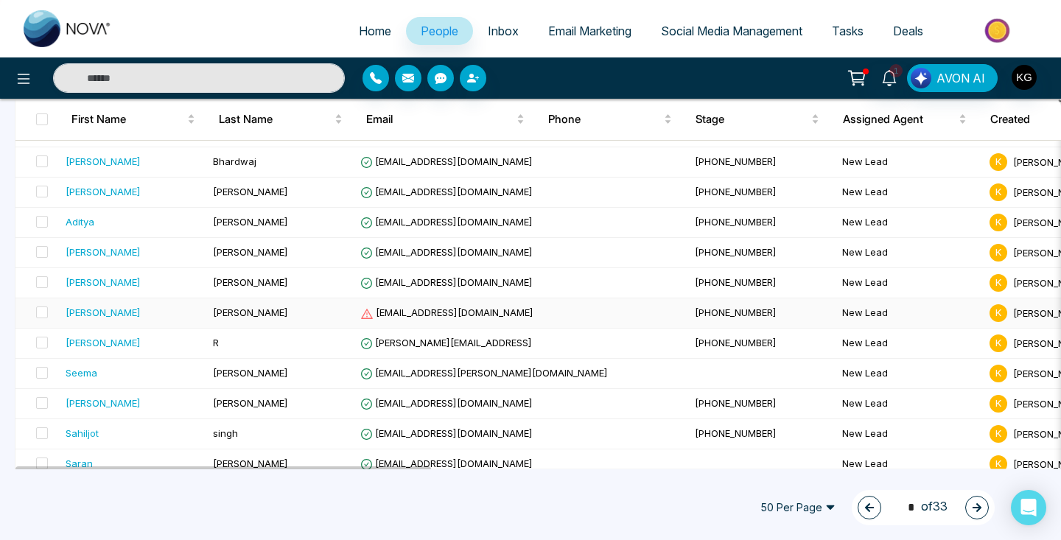
scroll to position [851, 0]
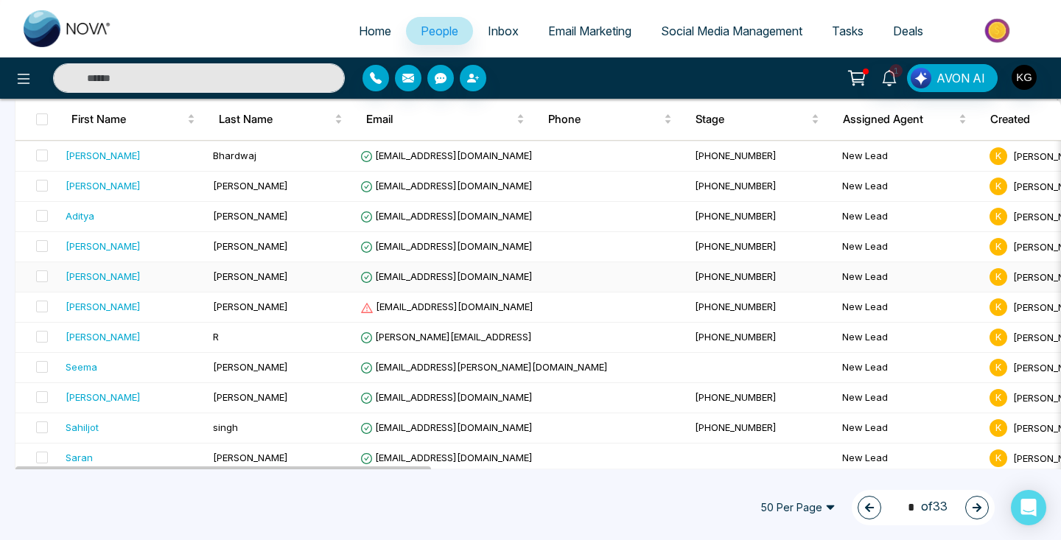
click at [315, 278] on td "[PERSON_NAME]" at bounding box center [280, 277] width 147 height 30
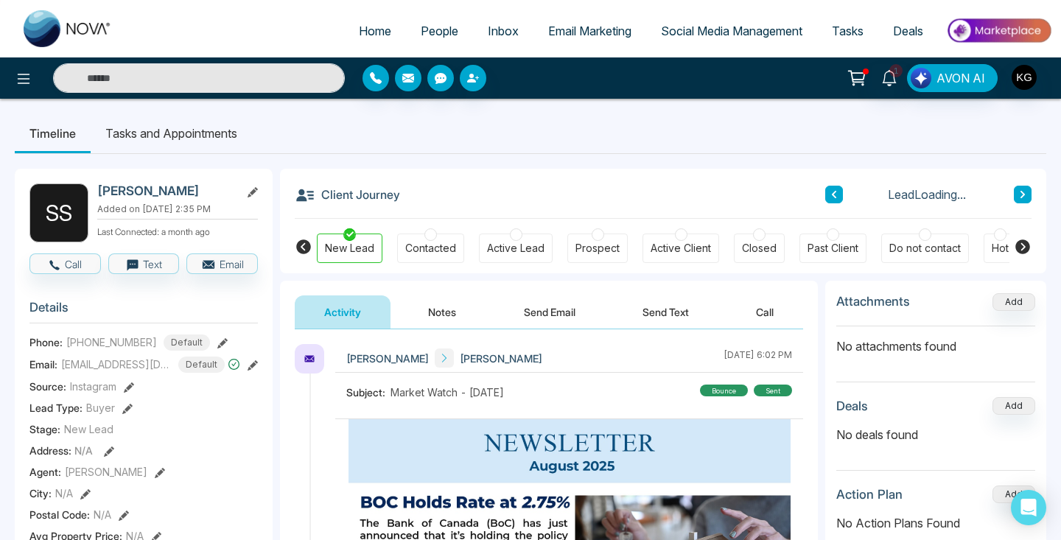
click at [772, 321] on button "Call" at bounding box center [765, 312] width 77 height 33
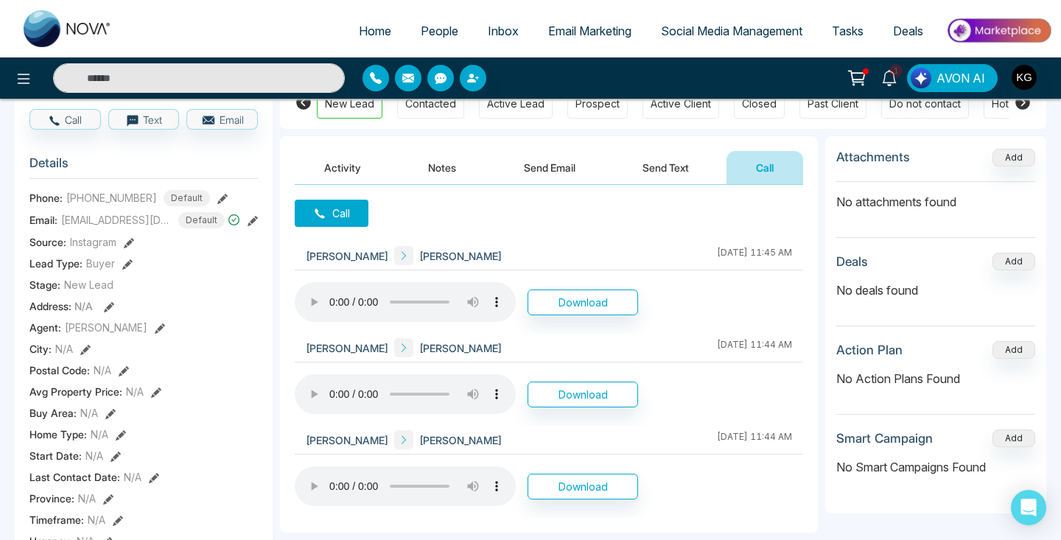
scroll to position [147, 0]
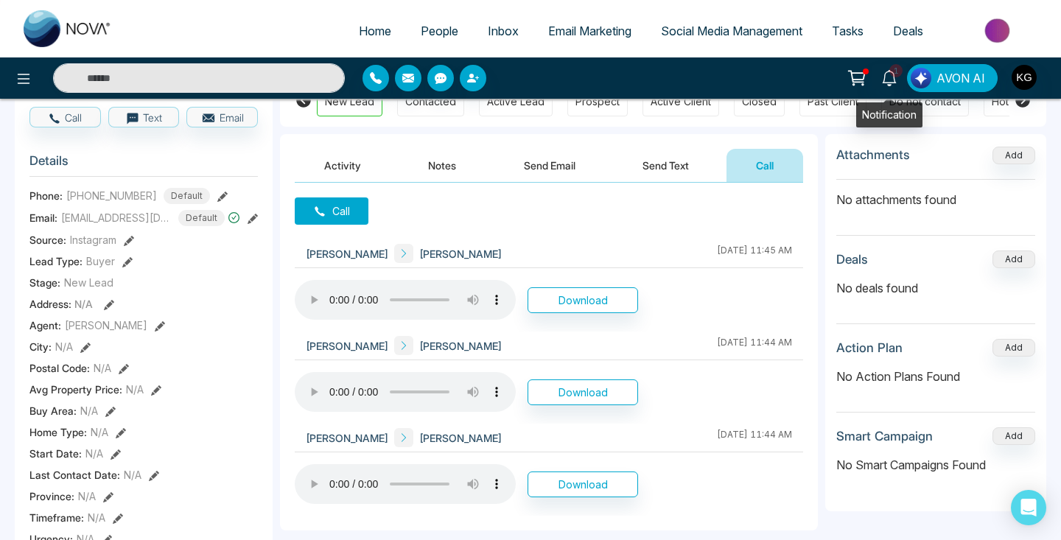
click at [898, 85] on icon at bounding box center [889, 78] width 16 height 16
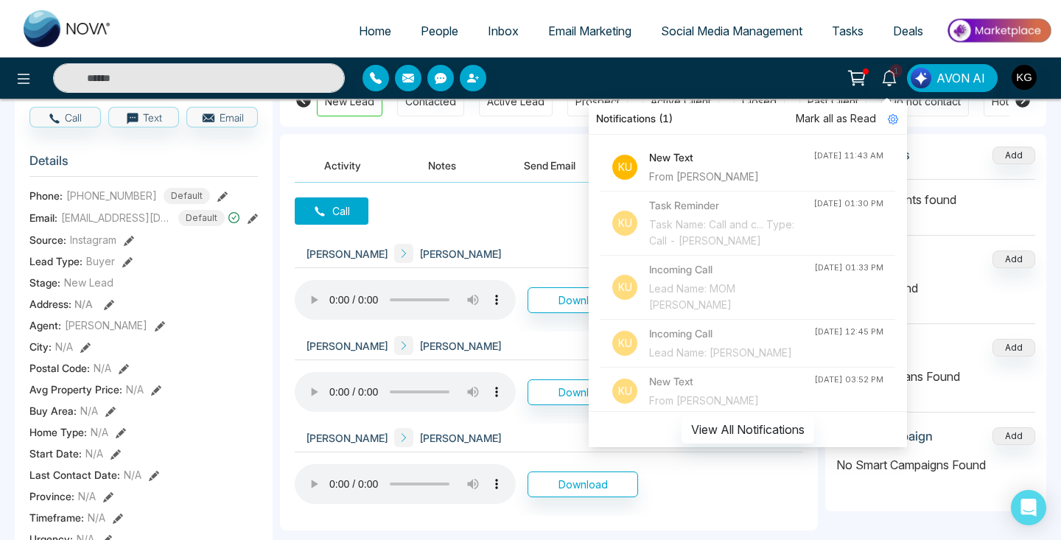
click at [712, 160] on h4 "New Text" at bounding box center [731, 158] width 164 height 16
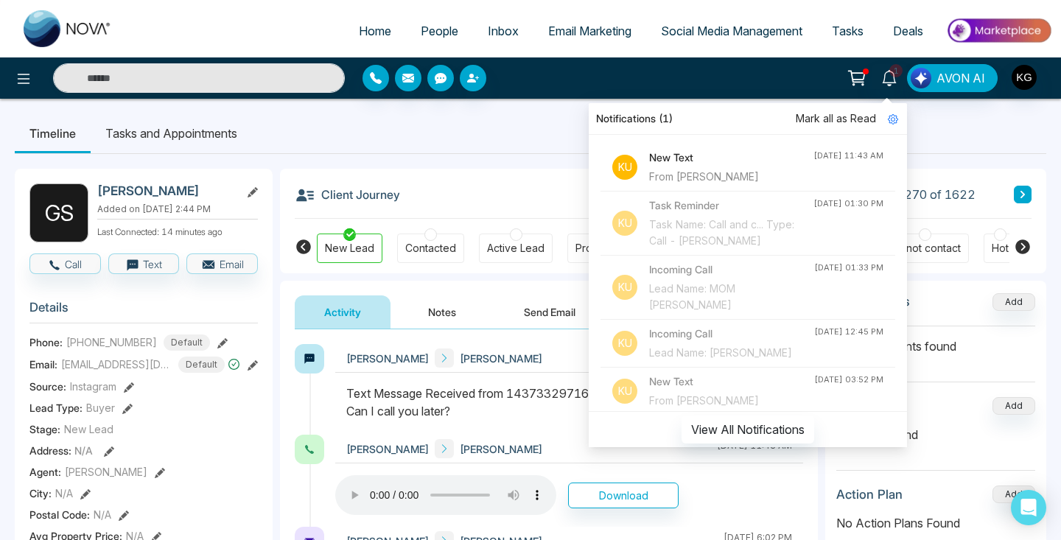
click at [503, 193] on div "Client Journey Lead 270 of 1622" at bounding box center [663, 194] width 737 height 50
